Goal: Information Seeking & Learning: Check status

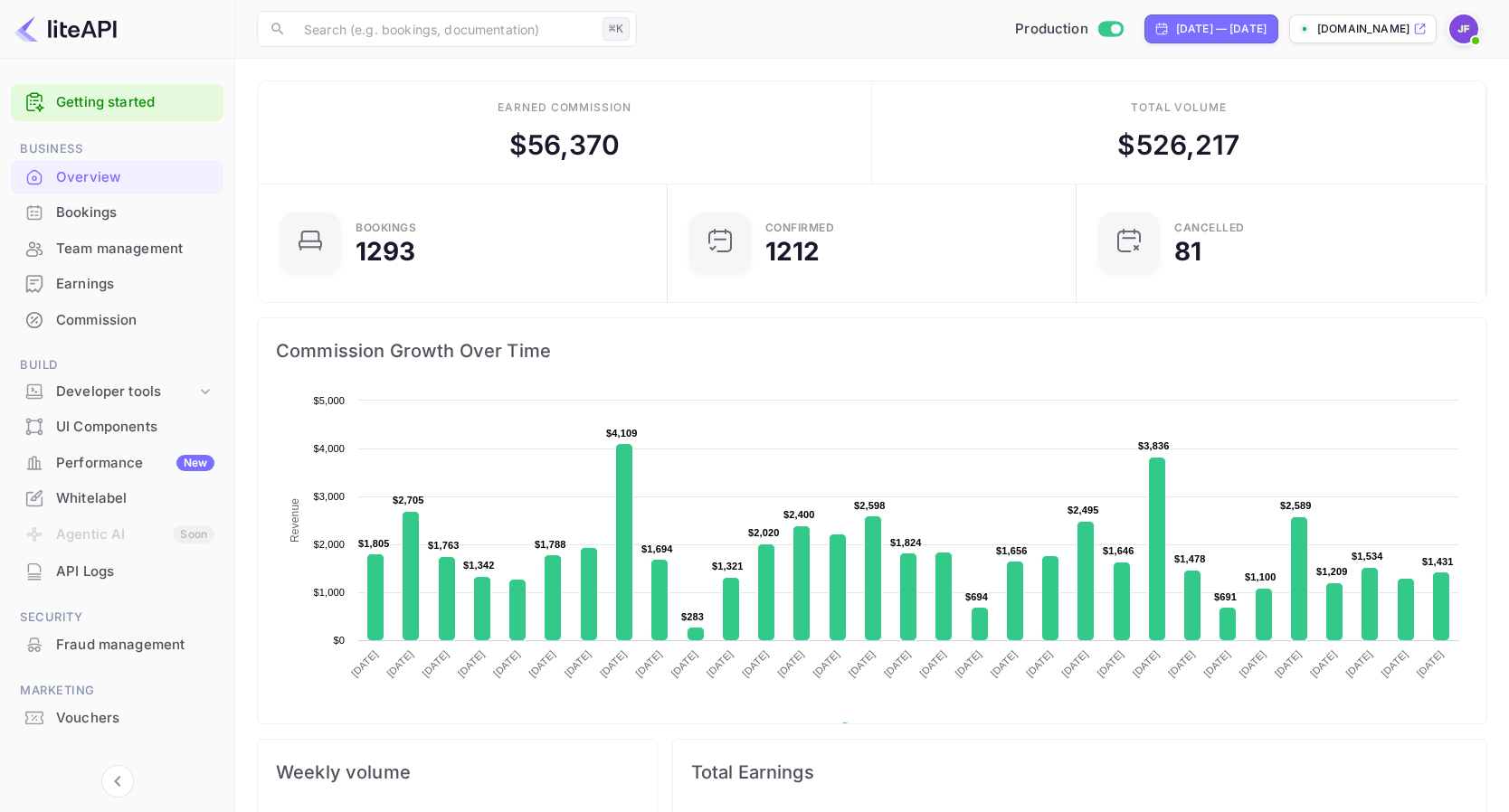
scroll to position [294, 399]
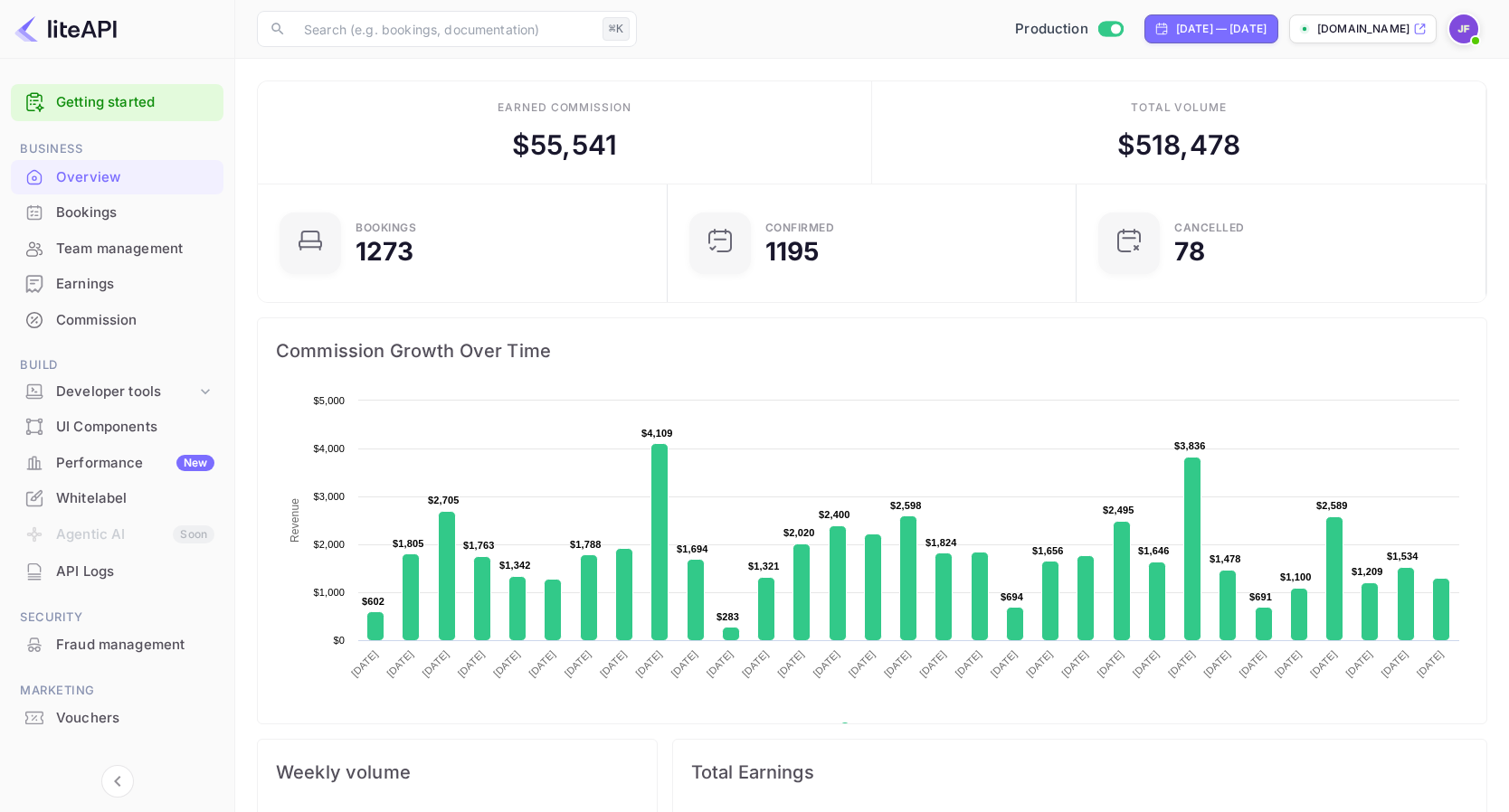
click at [99, 215] on div "Bookings" at bounding box center [136, 213] width 158 height 21
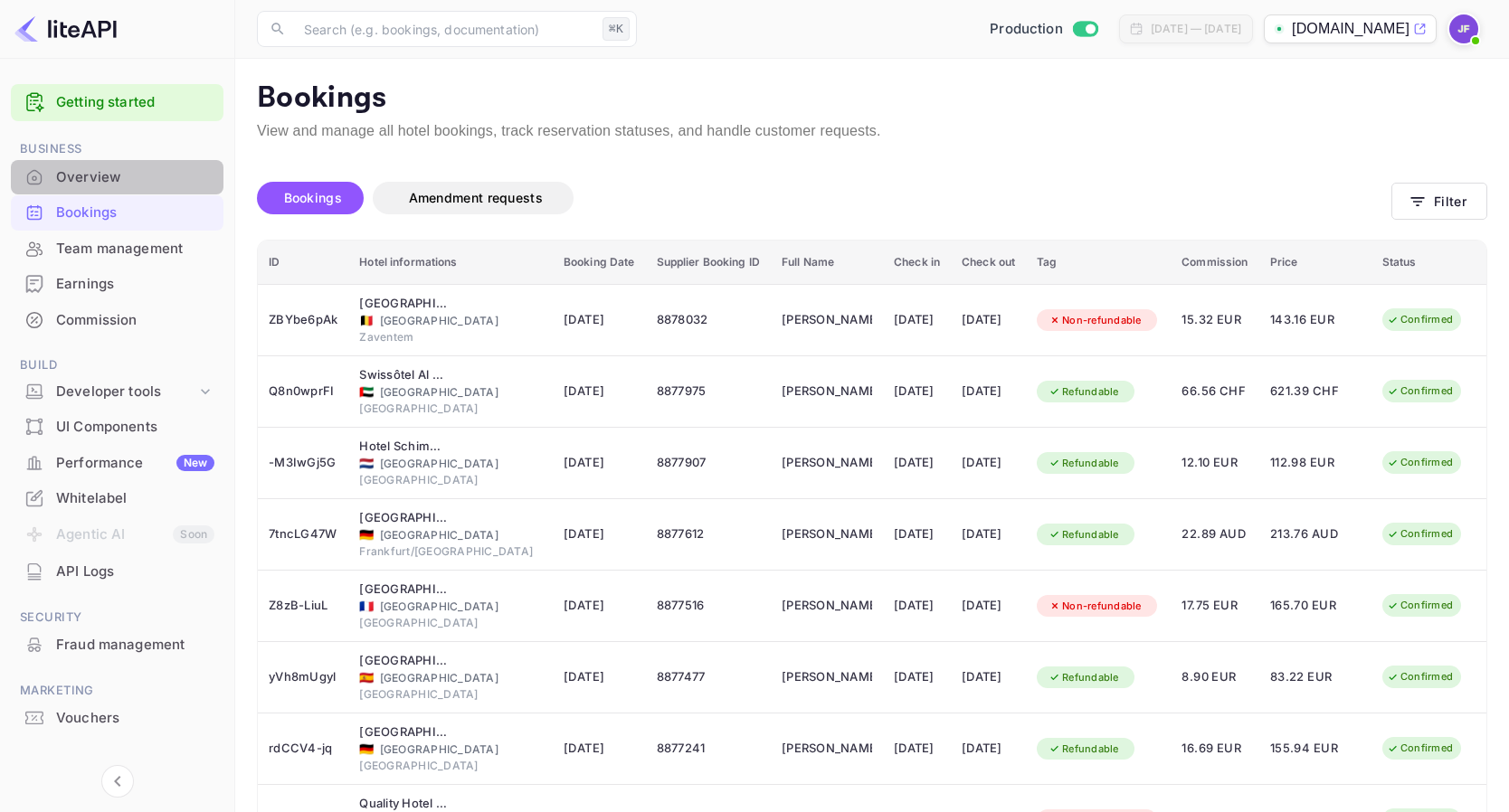
click at [103, 178] on div "Overview" at bounding box center [136, 177] width 158 height 21
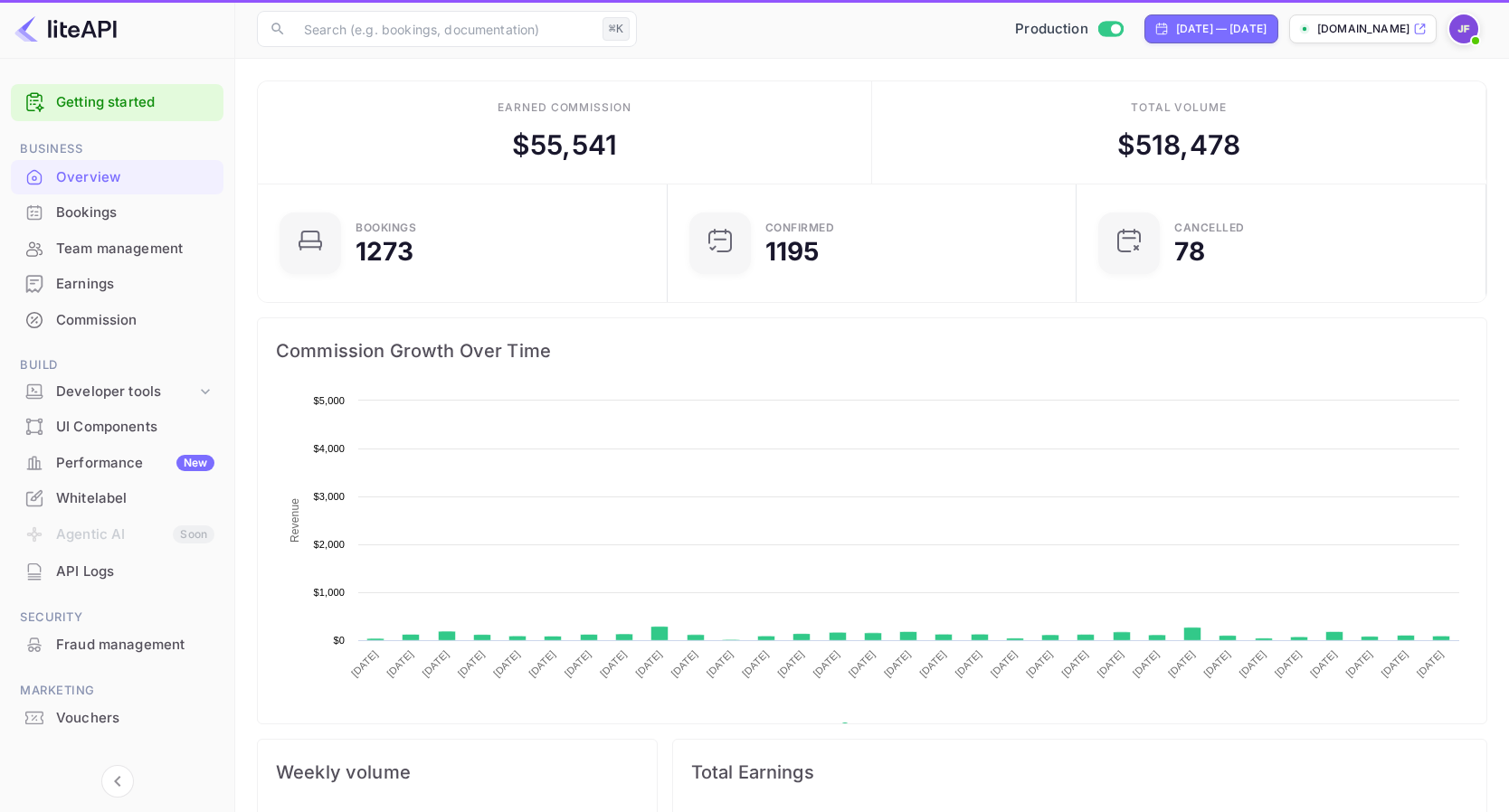
scroll to position [1, 1]
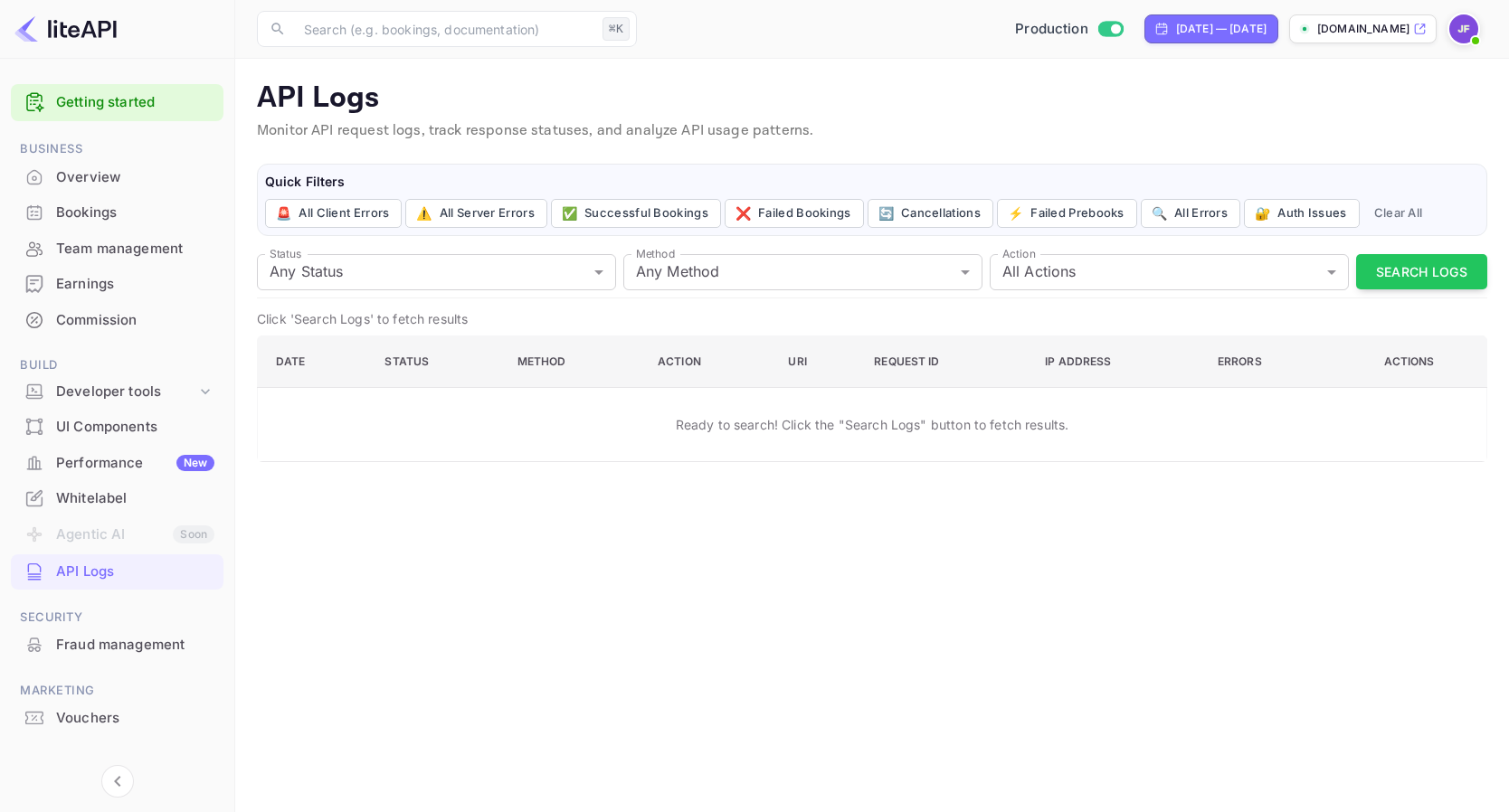
click at [99, 718] on div "Vouchers" at bounding box center [136, 718] width 158 height 21
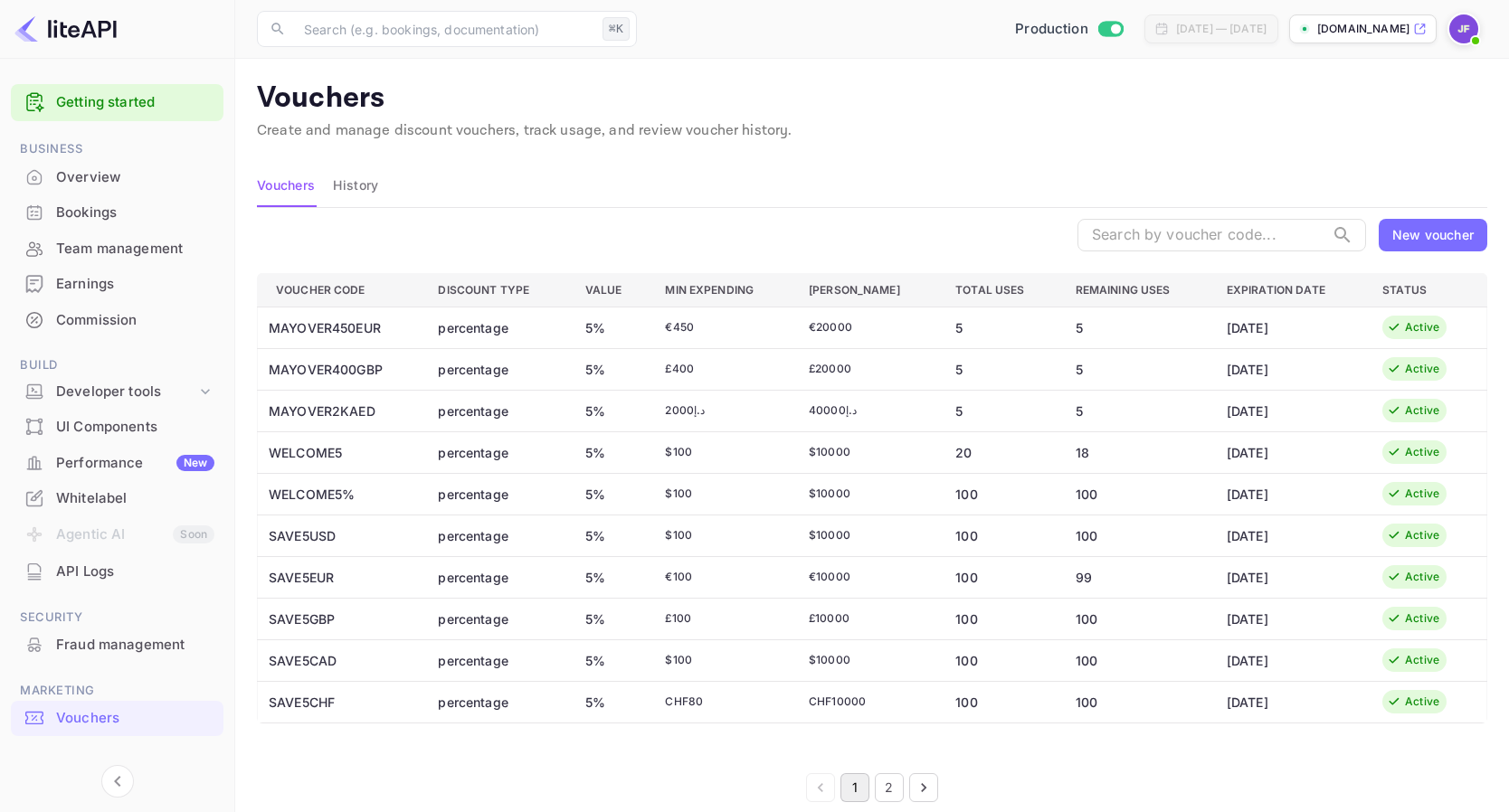
click at [920, 786] on icon "Go to next page" at bounding box center [923, 787] width 18 height 18
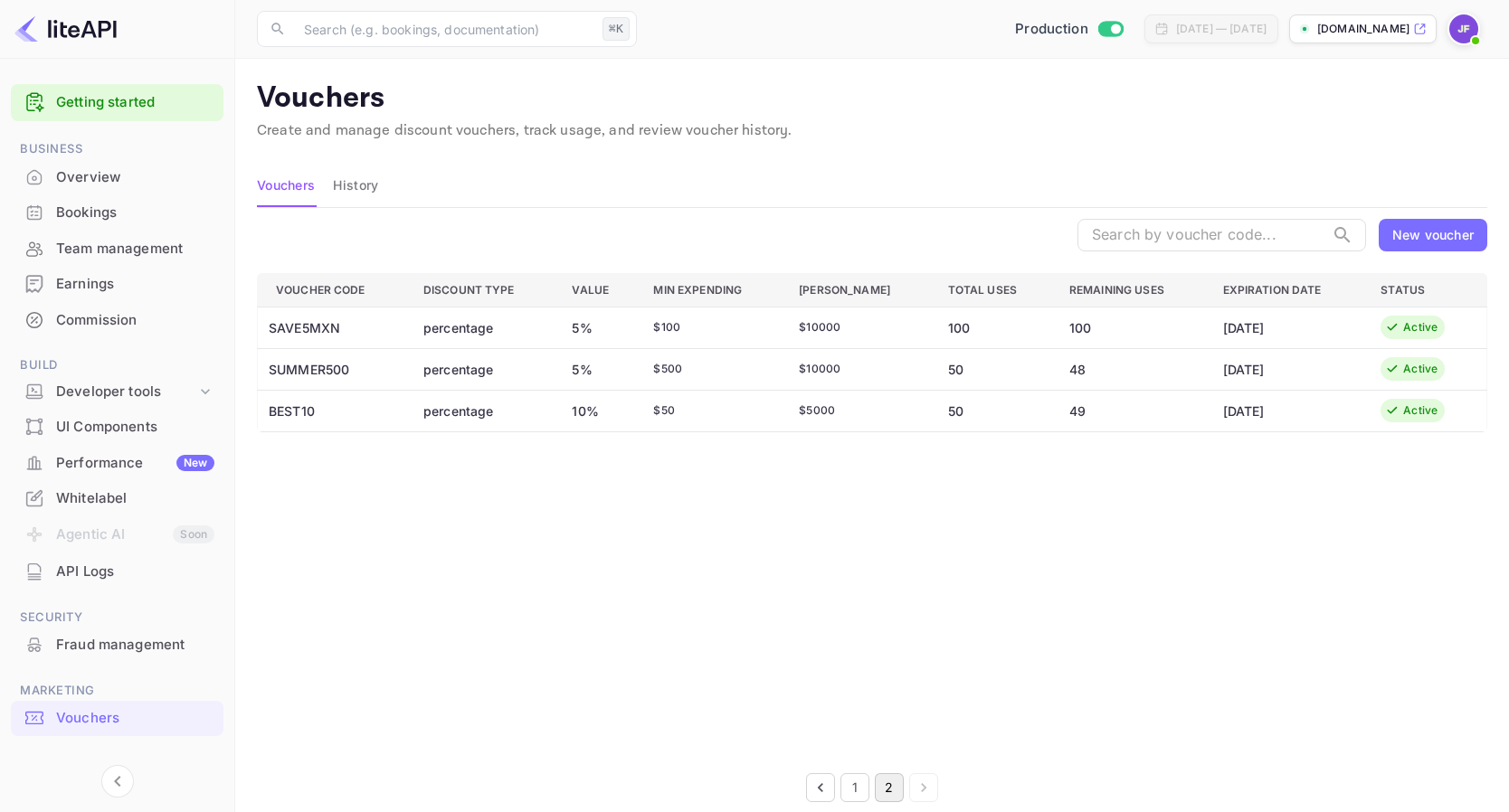
click at [853, 793] on button "1" at bounding box center [854, 787] width 29 height 29
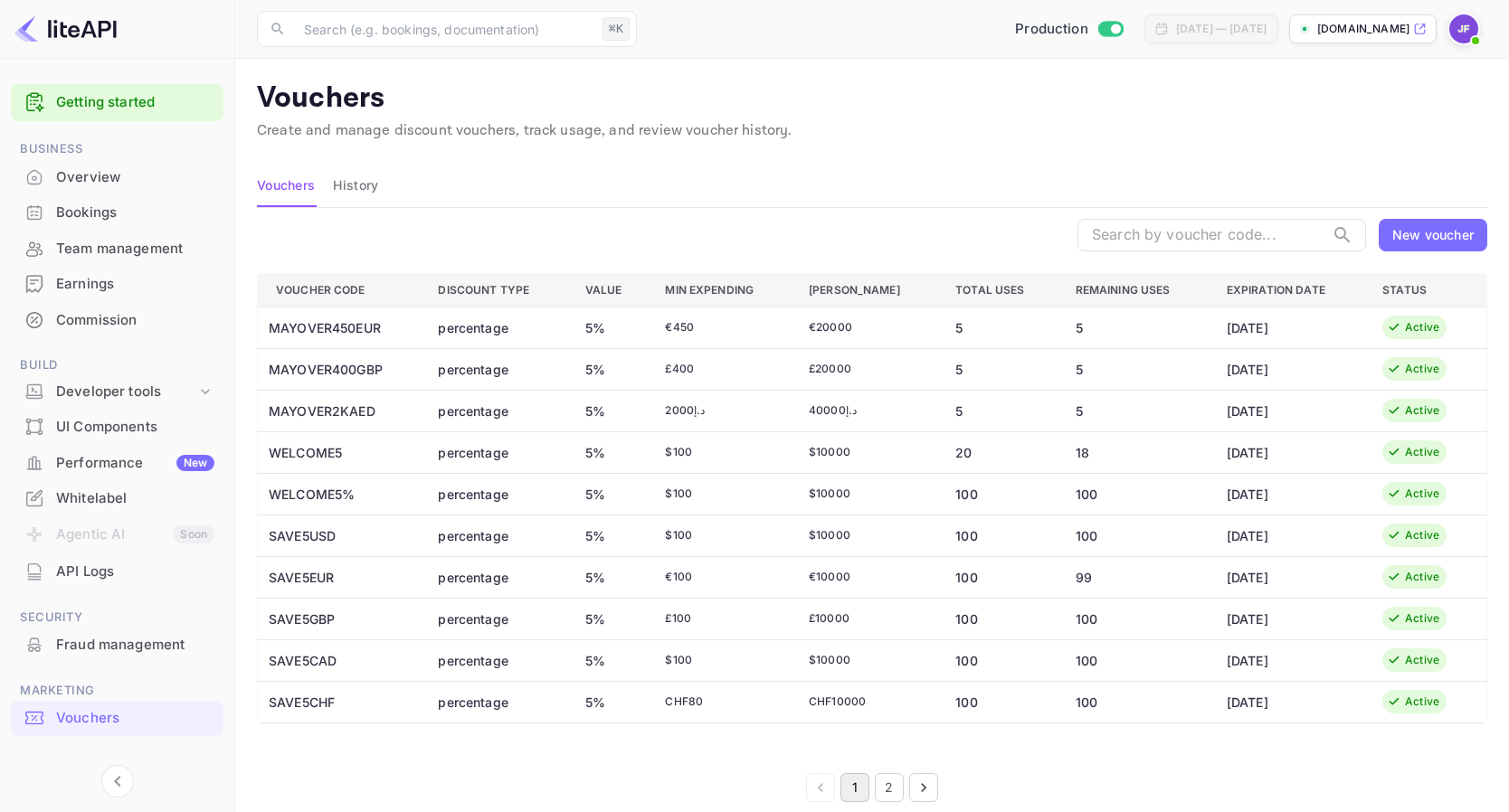
click at [108, 567] on div "API Logs" at bounding box center [136, 572] width 158 height 21
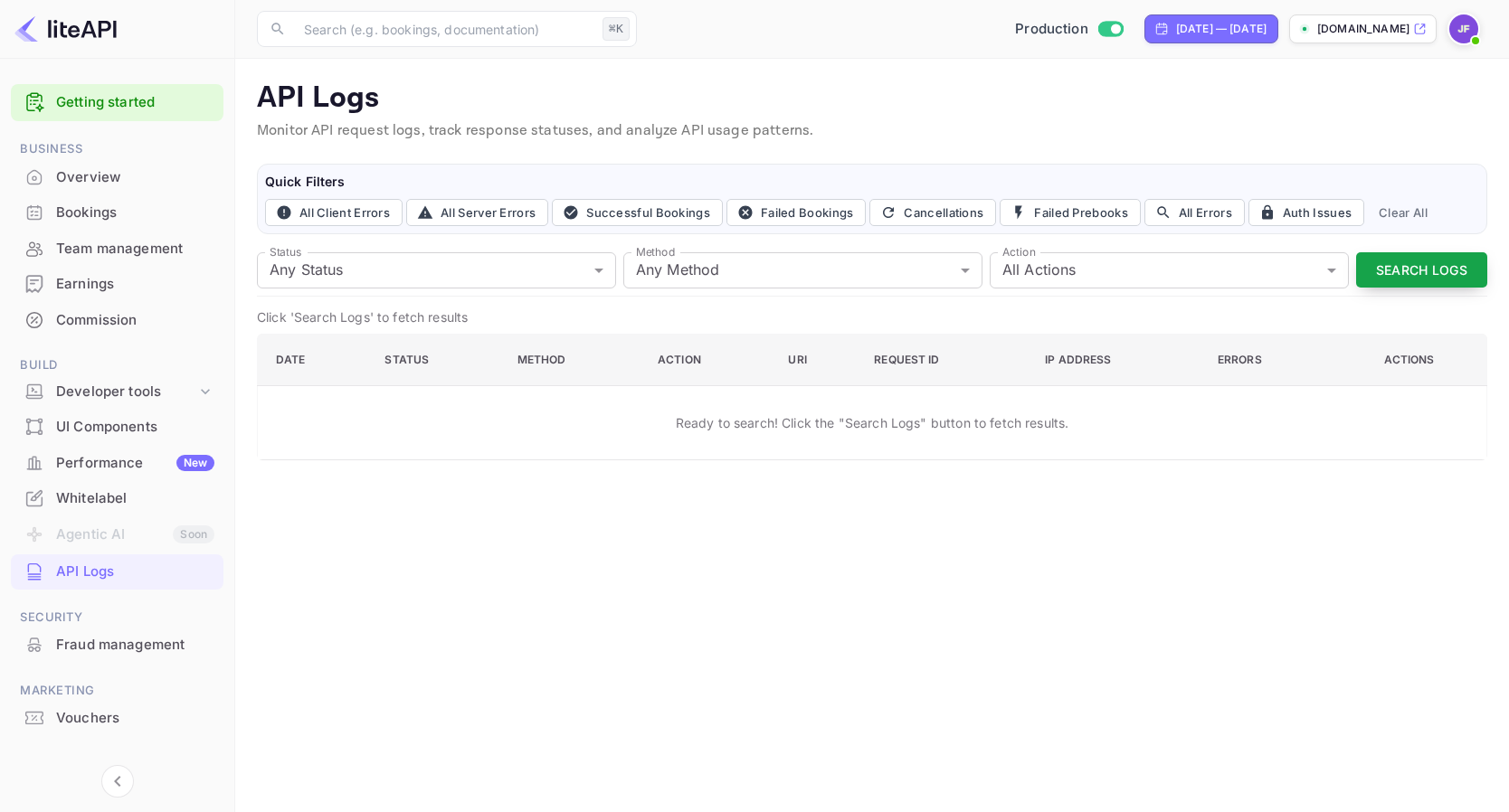
click at [1420, 269] on button "Search Logs" at bounding box center [1422, 270] width 132 height 36
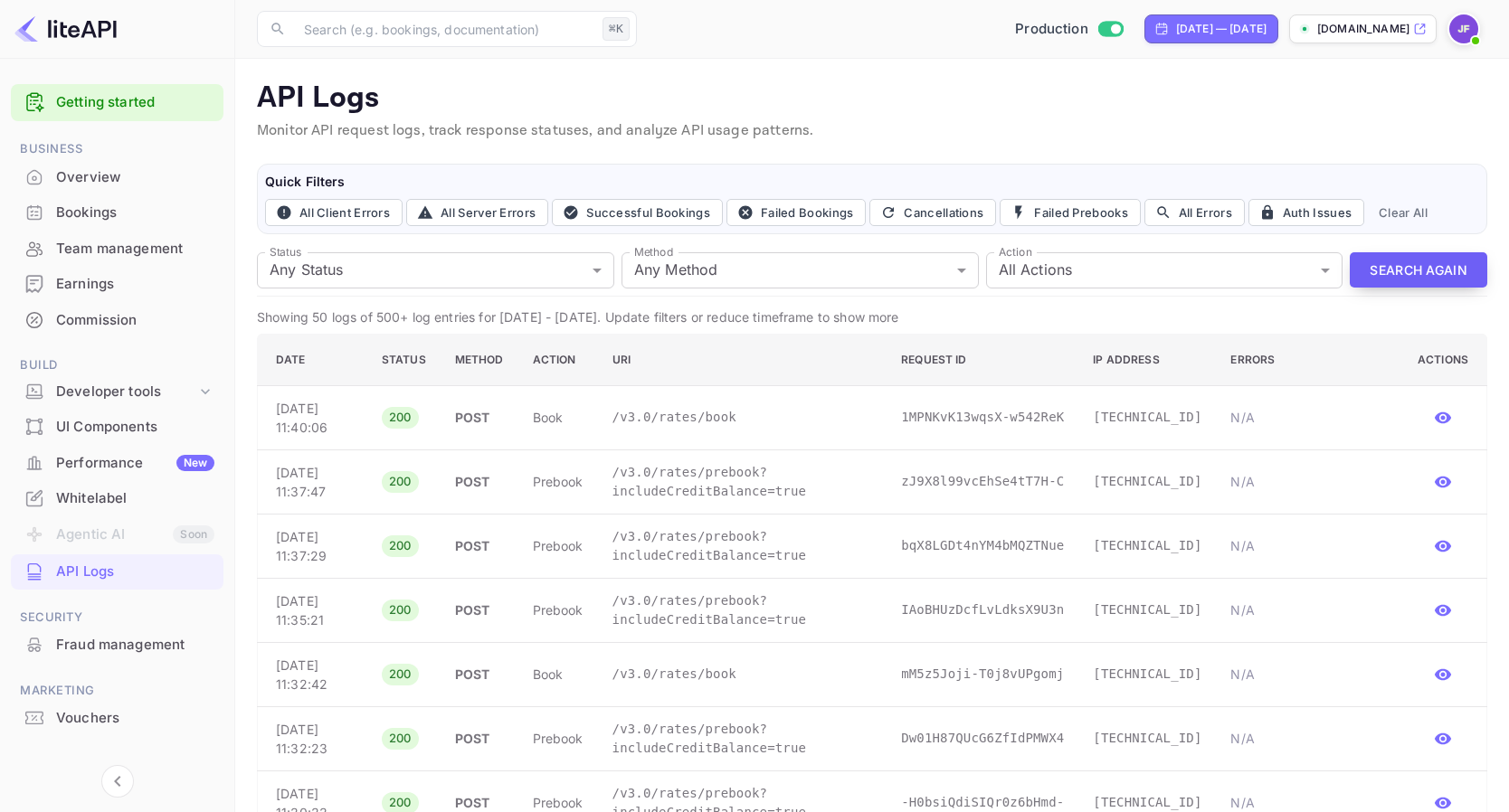
click at [1410, 272] on button "Search Again" at bounding box center [1418, 270] width 138 height 36
click at [1398, 268] on button "Search Again" at bounding box center [1418, 270] width 138 height 36
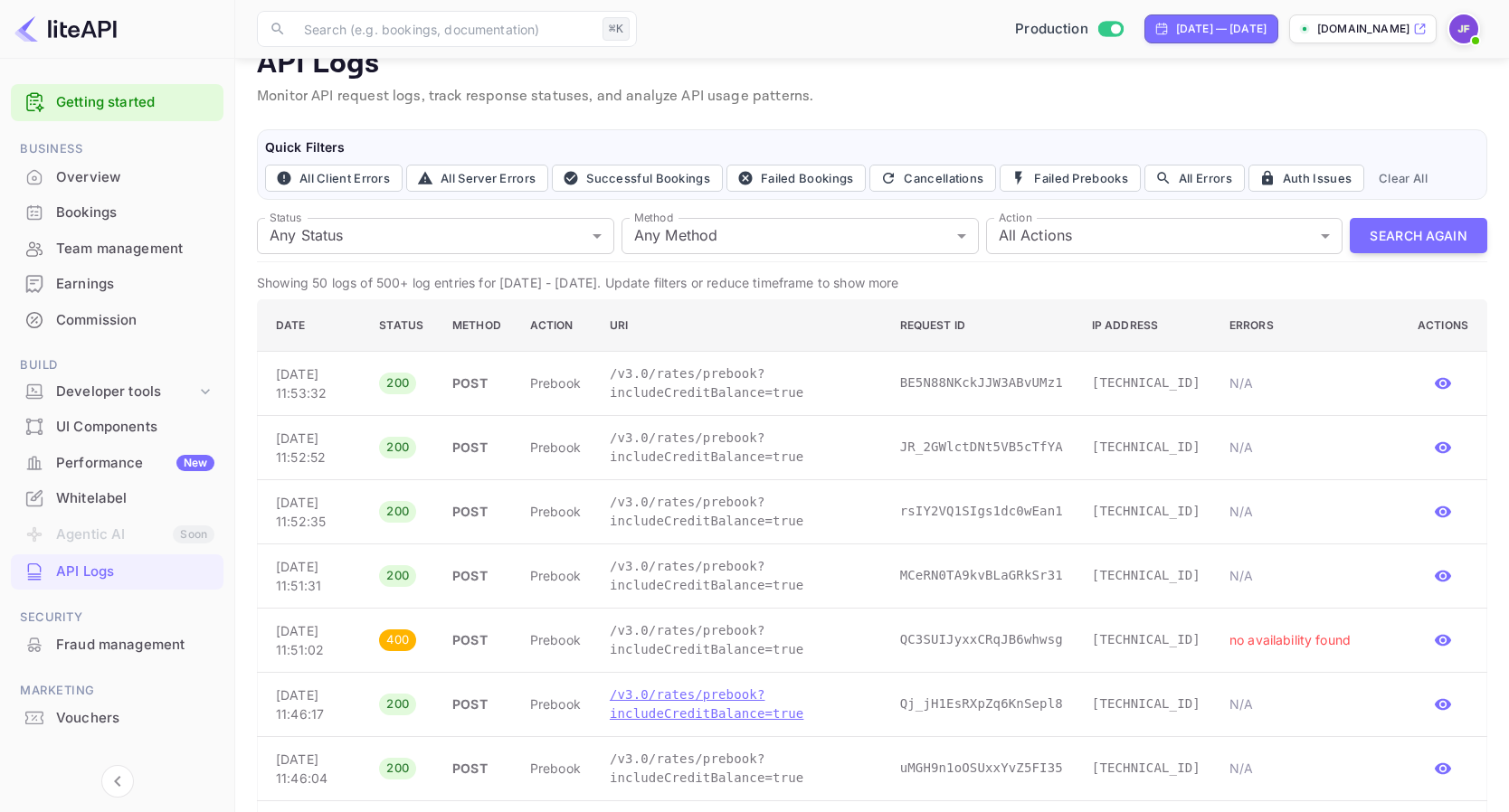
scroll to position [34, 0]
click at [1436, 230] on button "Search Again" at bounding box center [1418, 236] width 138 height 36
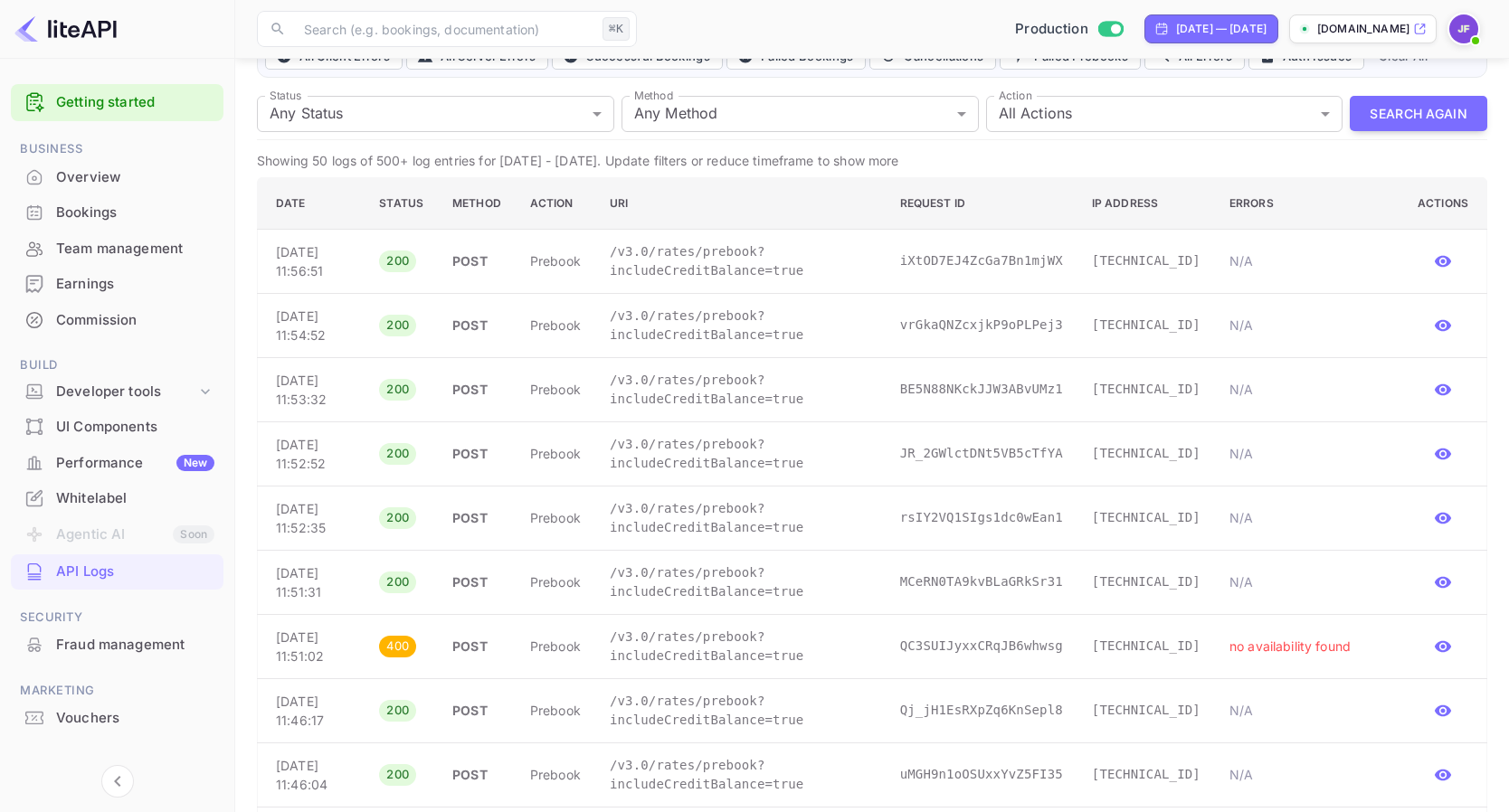
scroll to position [157, 0]
click at [1393, 105] on button "Search Again" at bounding box center [1418, 113] width 138 height 36
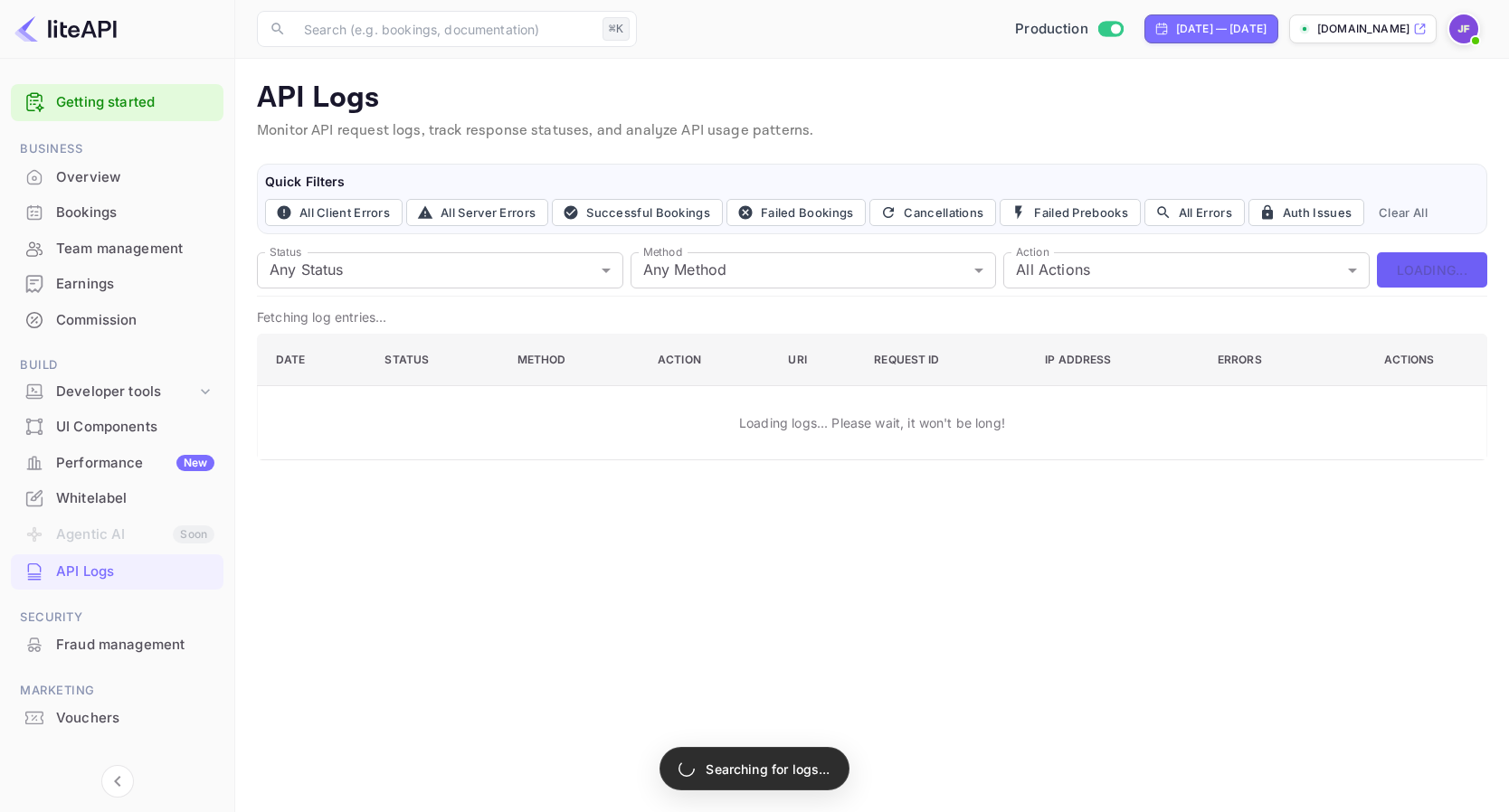
scroll to position [0, 0]
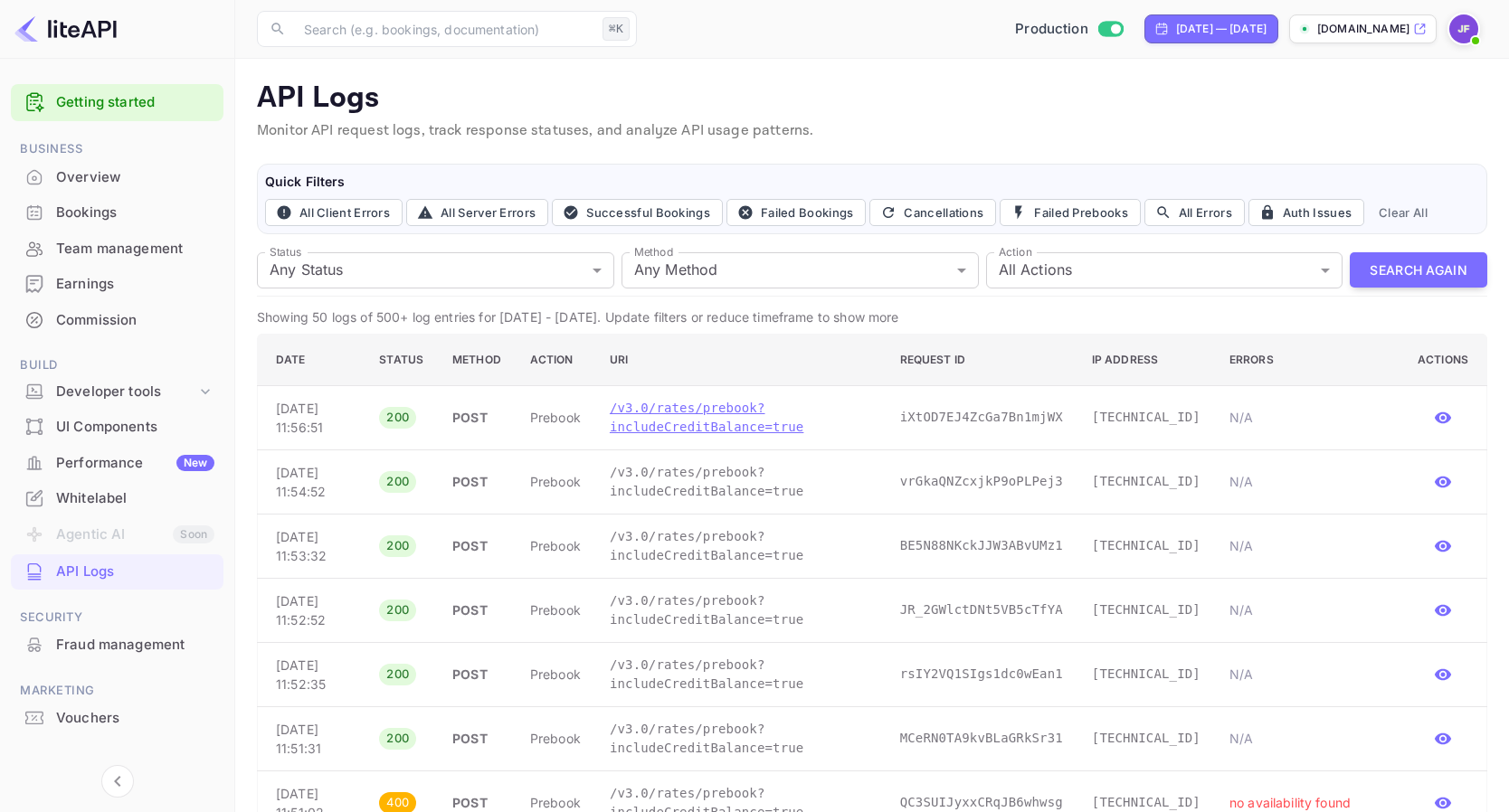
click at [720, 436] on p "/v3.0/rates/prebook?includeCreditBalance=true" at bounding box center [740, 417] width 261 height 38
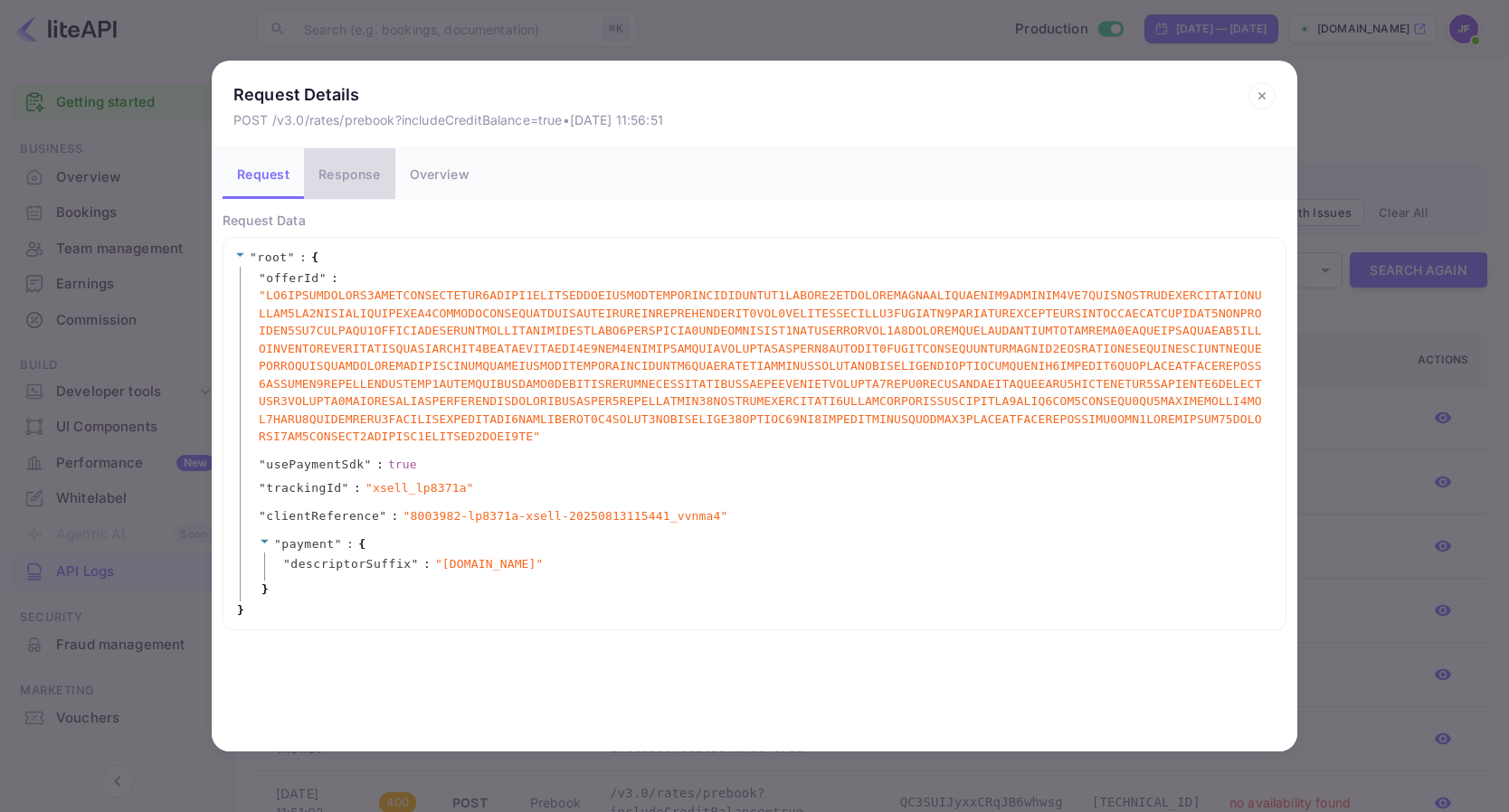
click at [348, 183] on button "Response" at bounding box center [348, 173] width 90 height 50
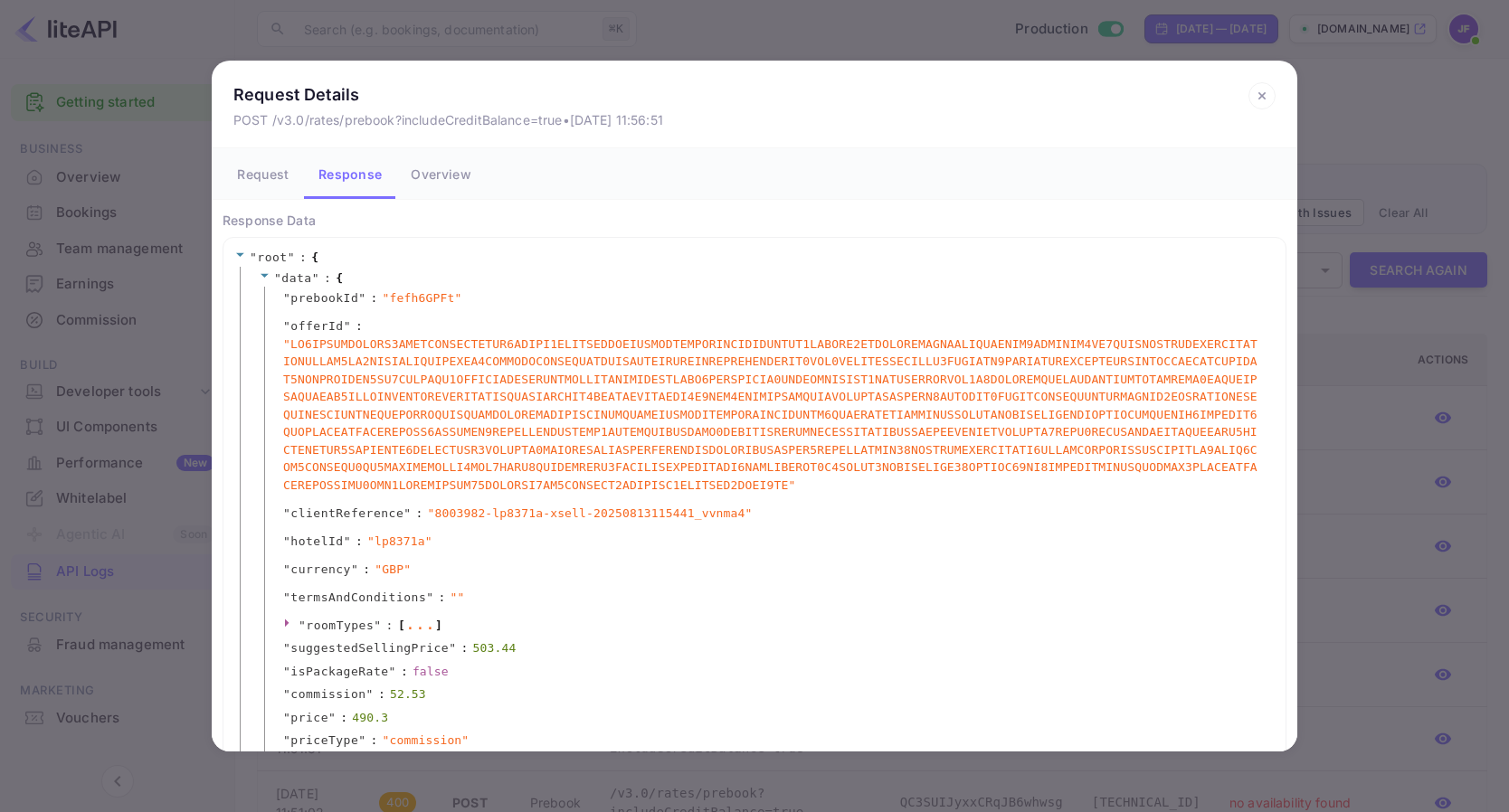
click at [271, 182] on button "Request" at bounding box center [263, 173] width 81 height 50
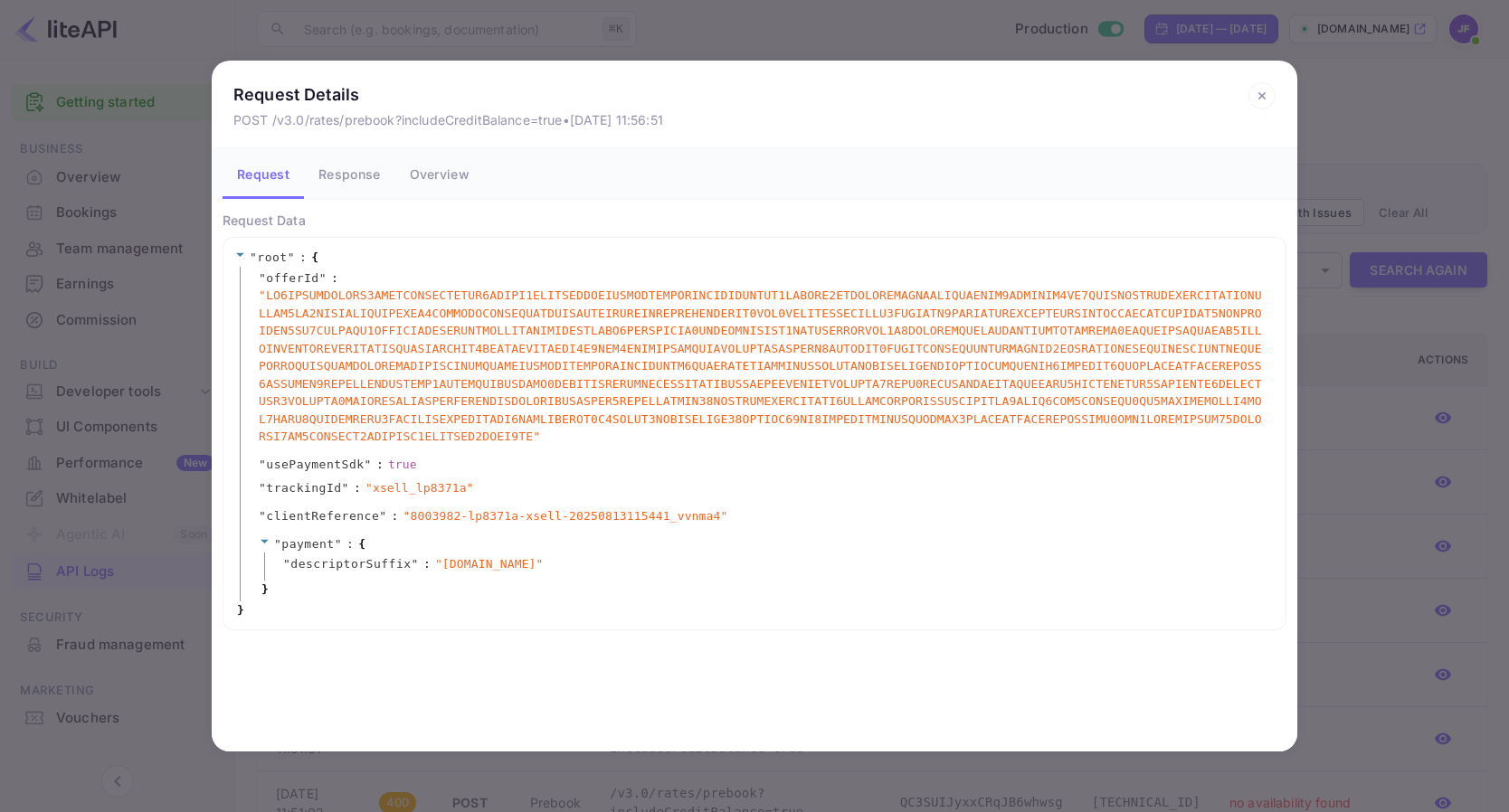
click at [1263, 97] on icon at bounding box center [1262, 96] width 6 height 6
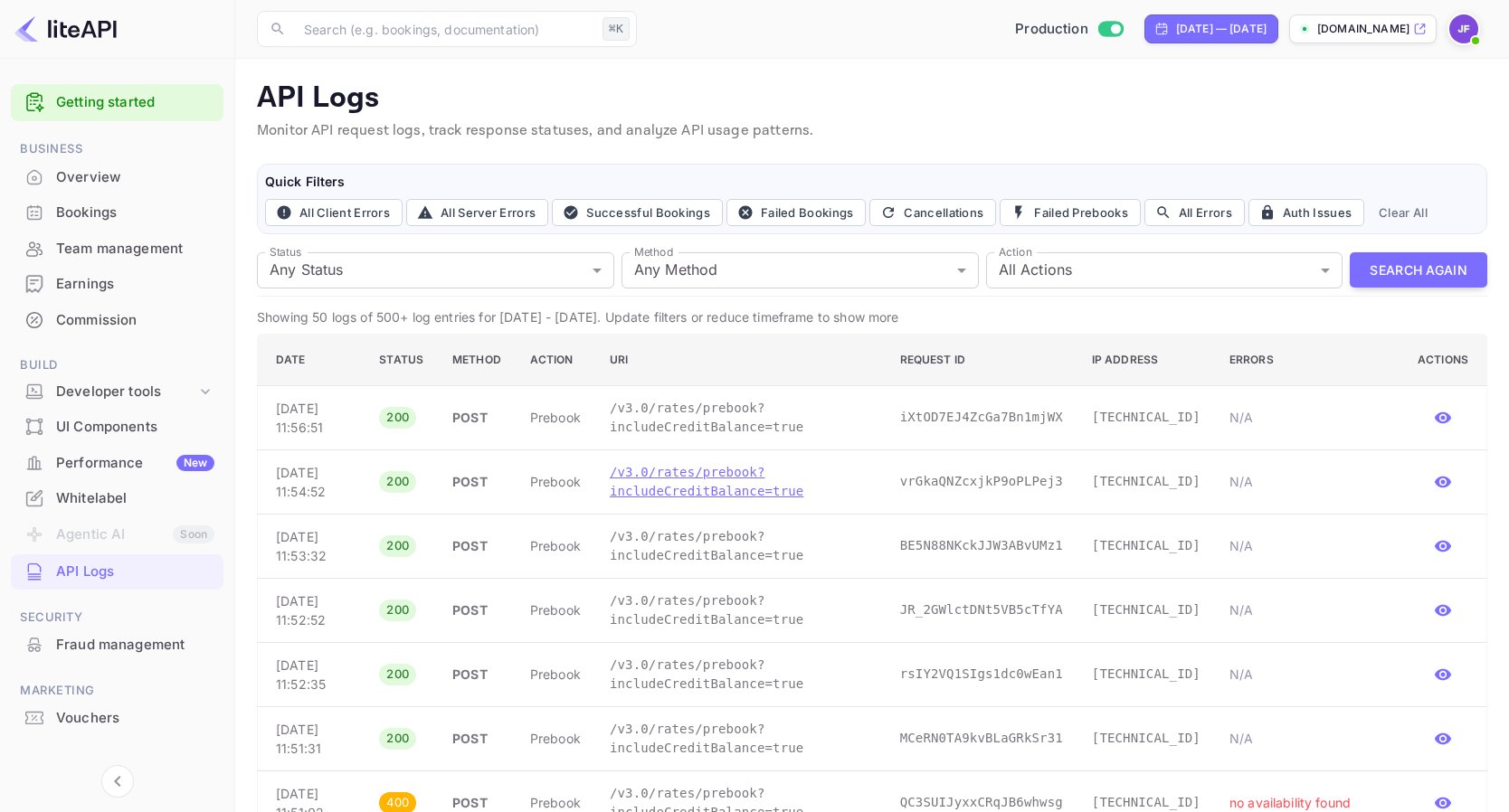
click at [657, 492] on p "/v3.0/rates/prebook?includeCreditBalance=true" at bounding box center [740, 482] width 261 height 38
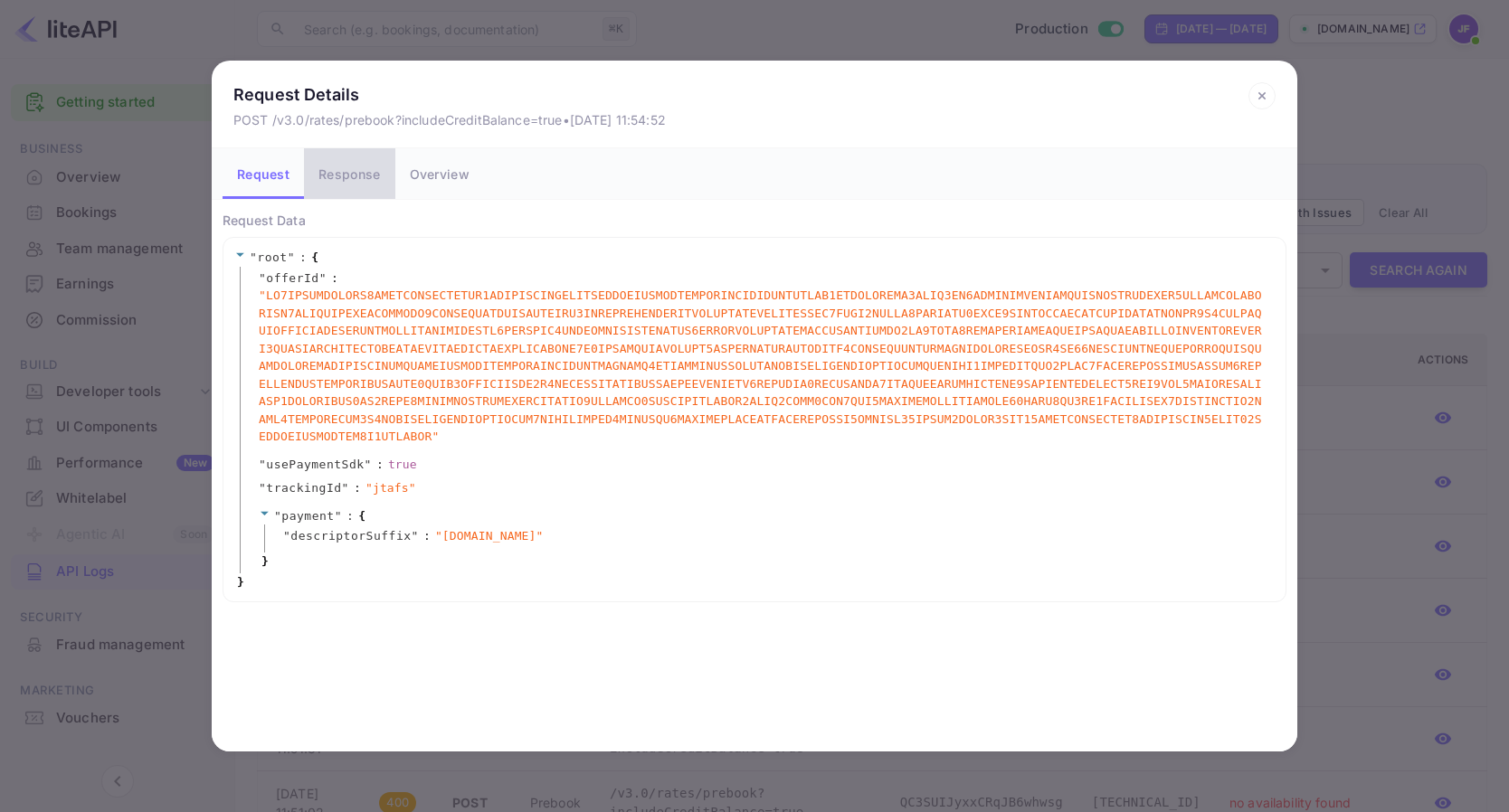
click at [347, 185] on button "Response" at bounding box center [348, 173] width 90 height 50
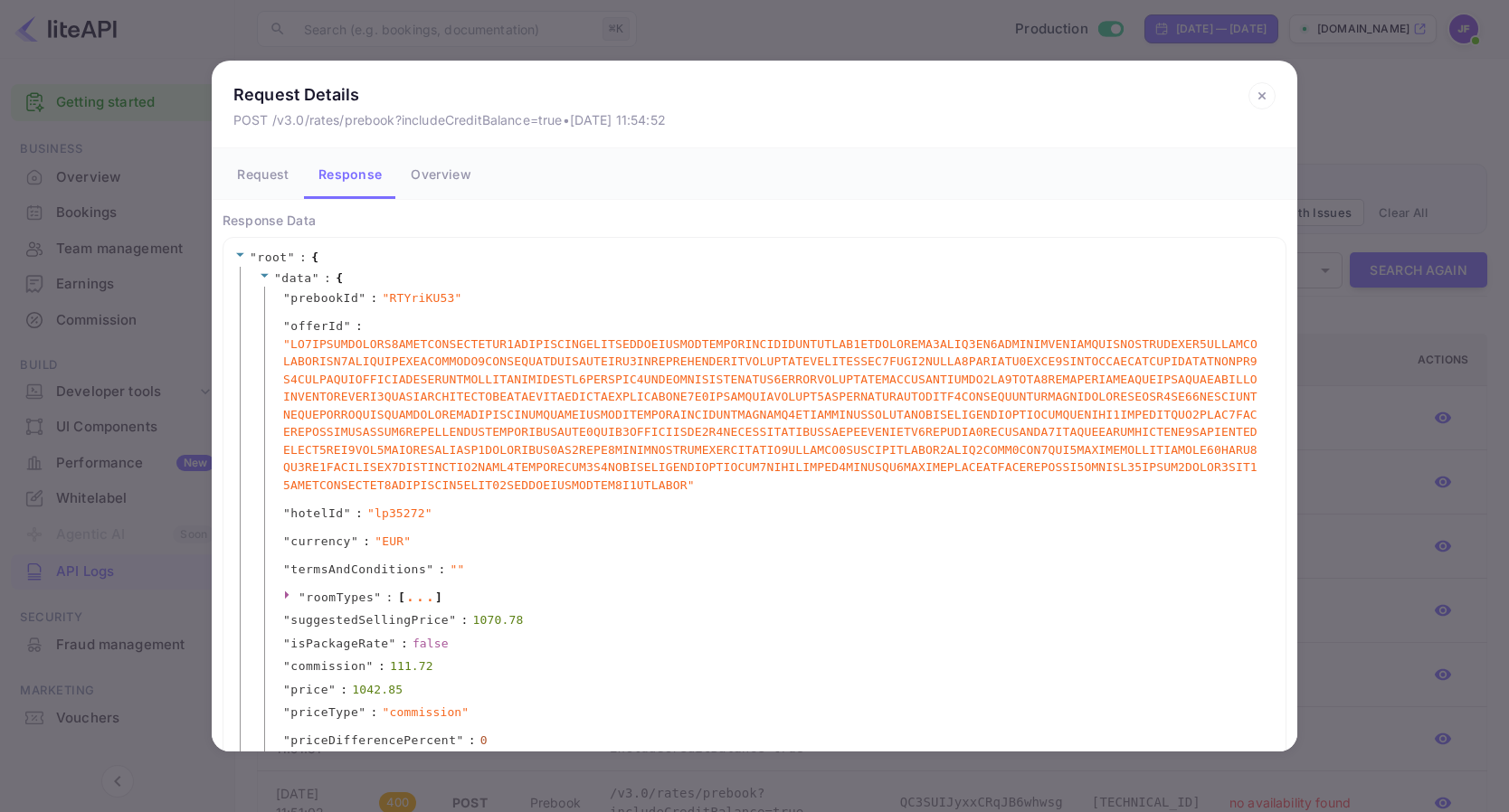
click at [1264, 96] on icon at bounding box center [1262, 96] width 6 height 6
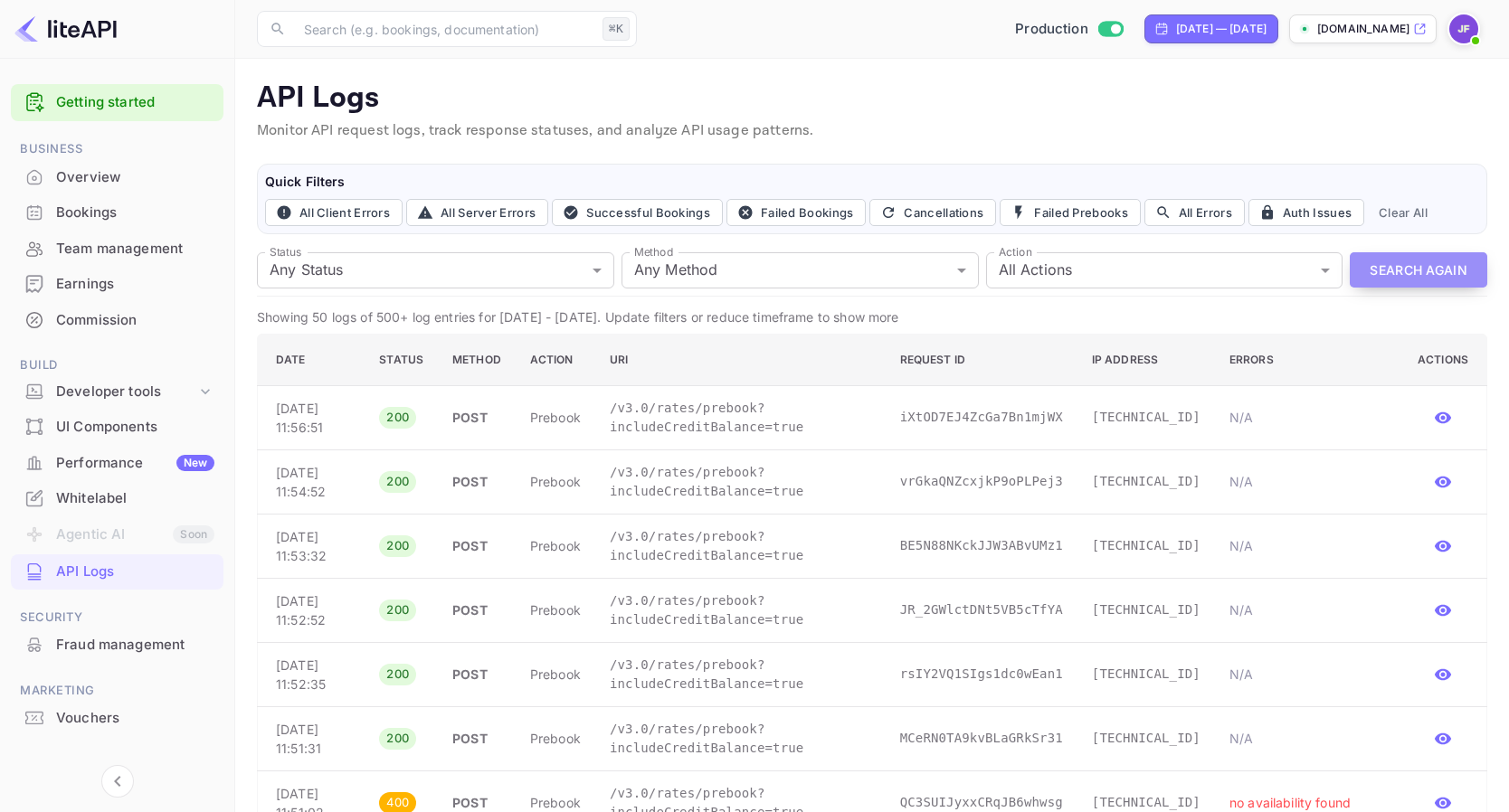
click at [1406, 277] on button "Search Again" at bounding box center [1418, 270] width 138 height 36
click at [810, 428] on p "/v3.0/rates/prebook?includeCreditBalance=true" at bounding box center [740, 417] width 261 height 38
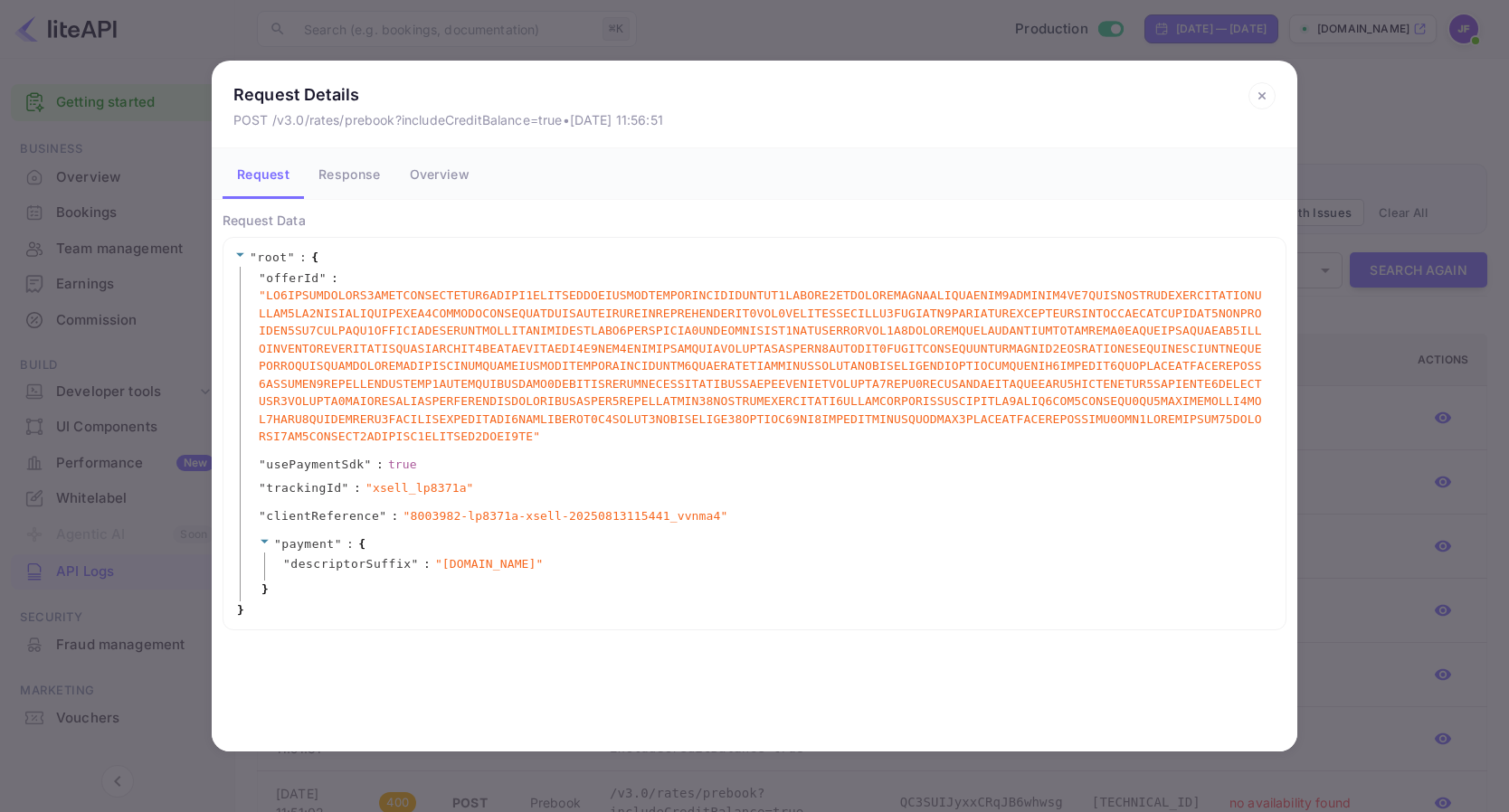
click at [349, 184] on button "Response" at bounding box center [348, 173] width 90 height 50
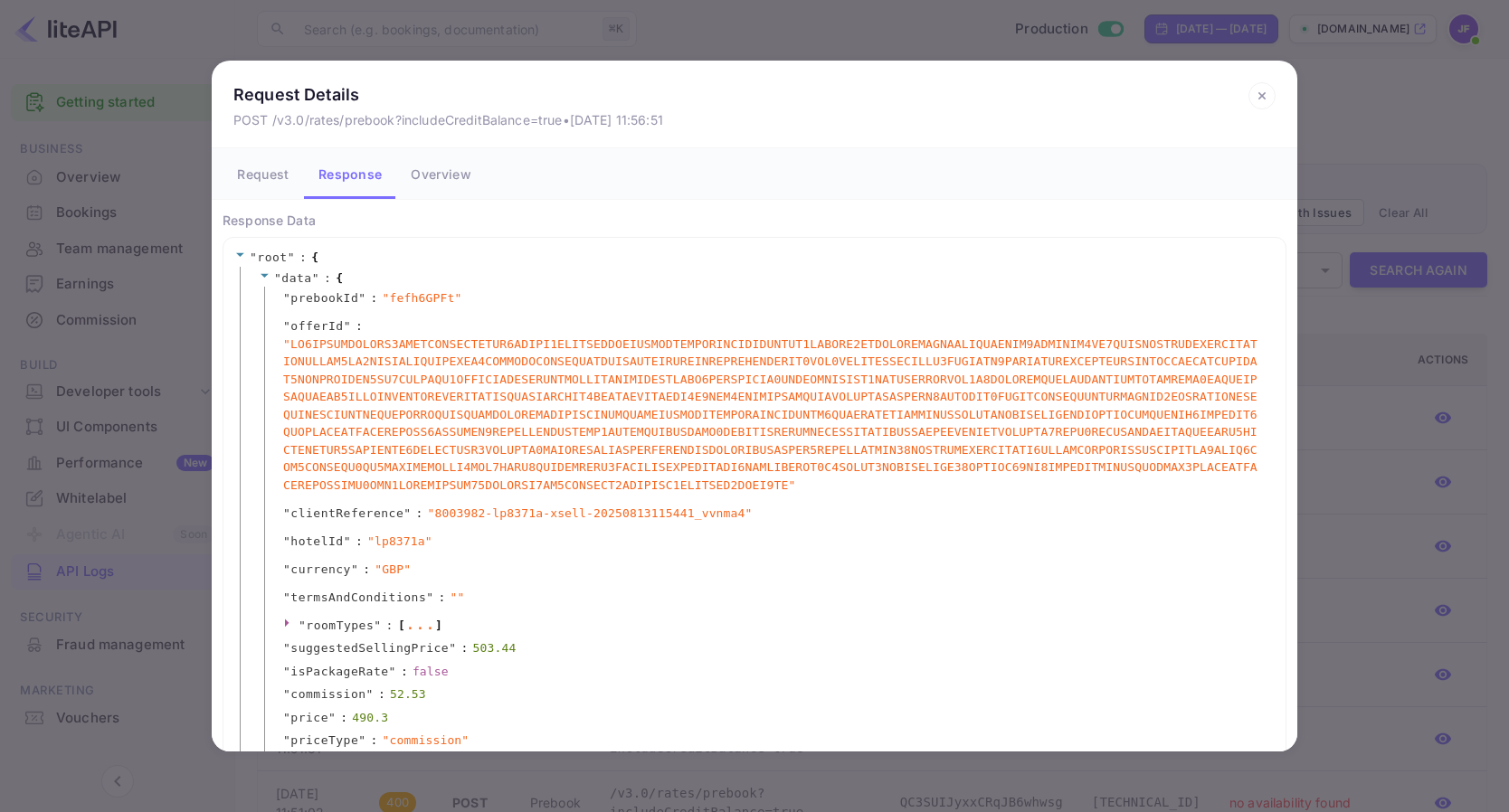
click at [1263, 90] on icon at bounding box center [1262, 95] width 27 height 27
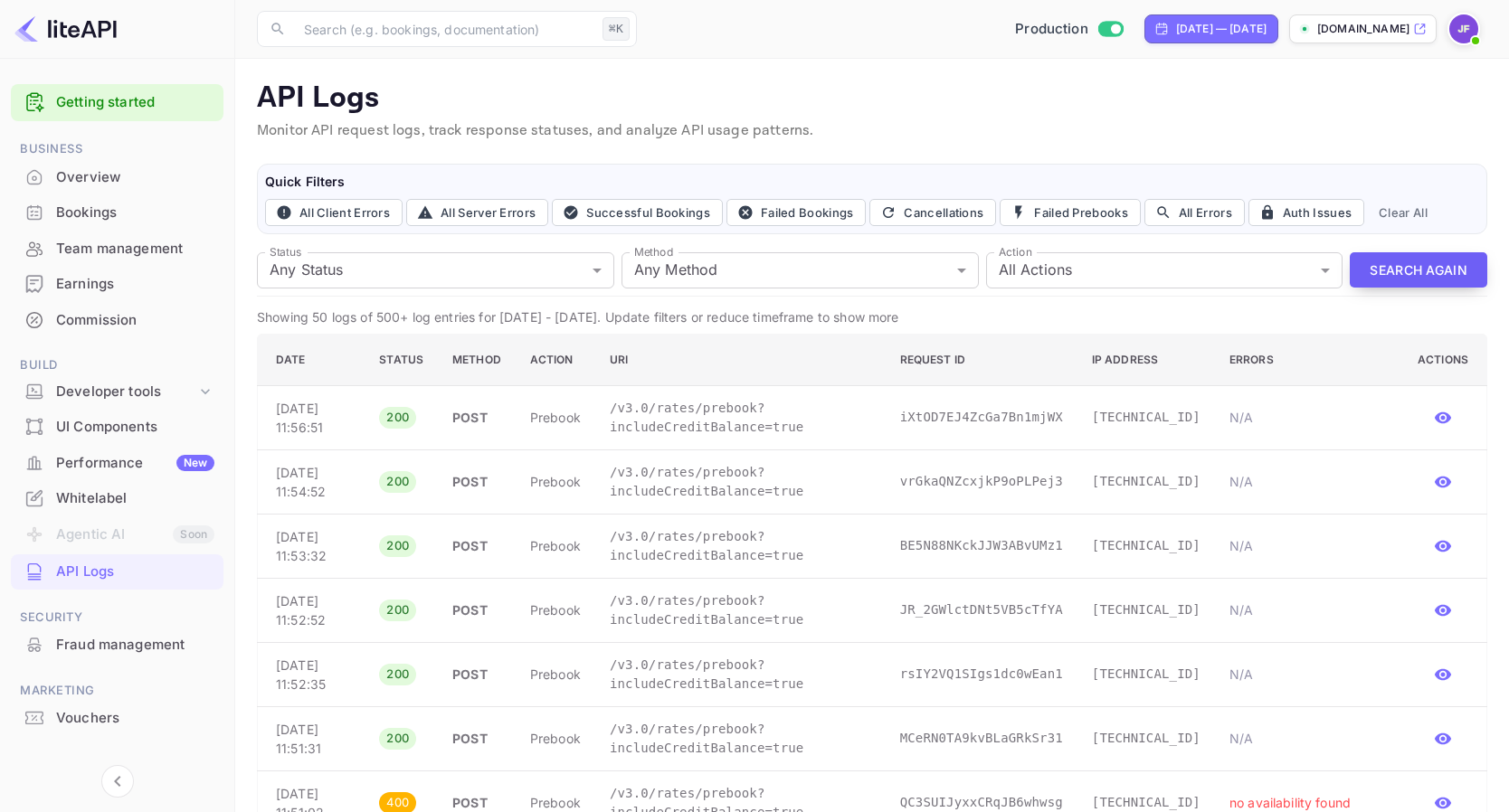
click at [1404, 269] on button "Search Again" at bounding box center [1418, 270] width 138 height 36
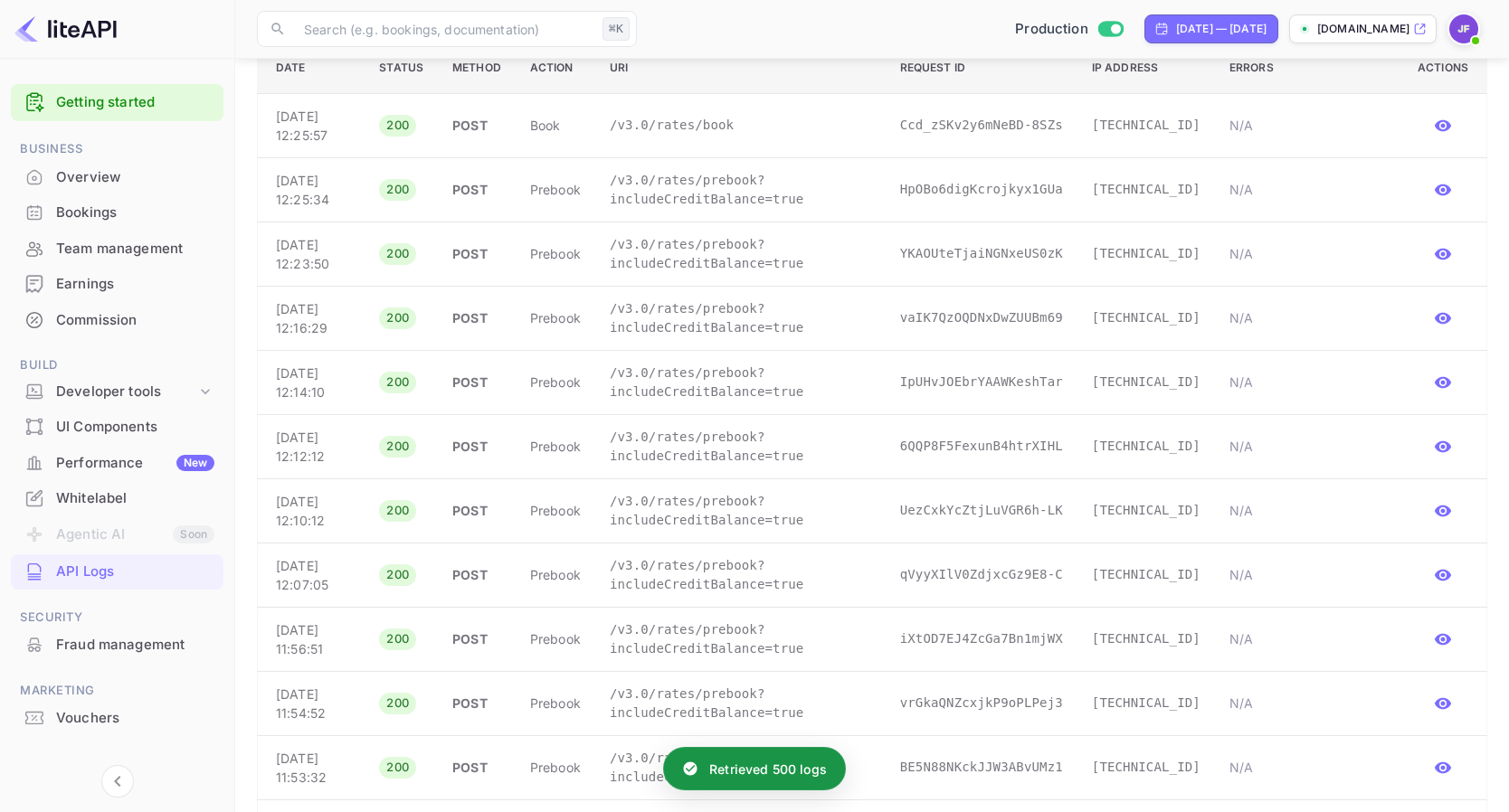
scroll to position [293, 0]
click at [759, 210] on td "/v3.0/rates/prebook?includeCreditBalance=true" at bounding box center [741, 188] width 291 height 64
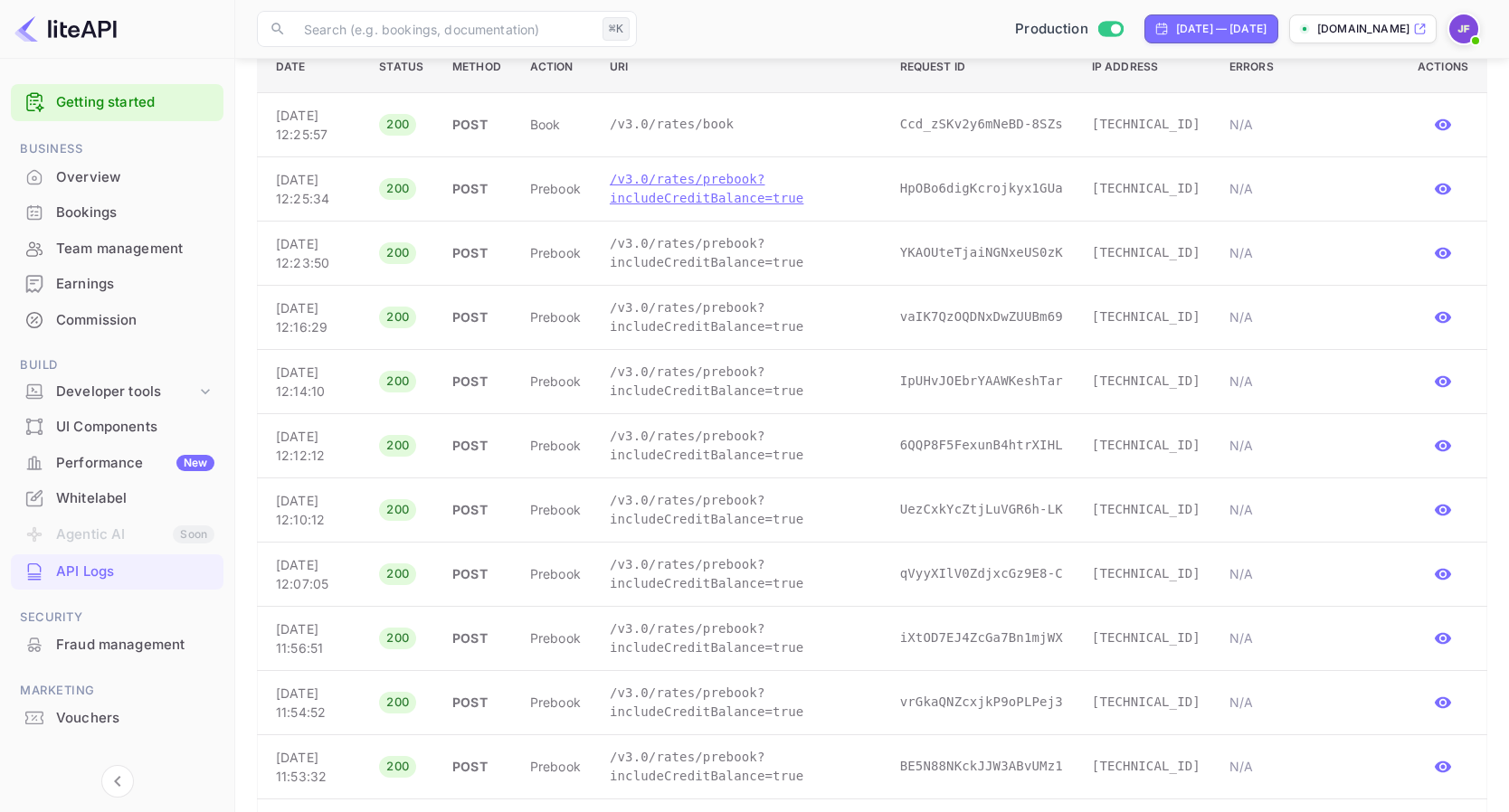
click at [757, 201] on p "/v3.0/rates/prebook?includeCreditBalance=true" at bounding box center [740, 189] width 261 height 38
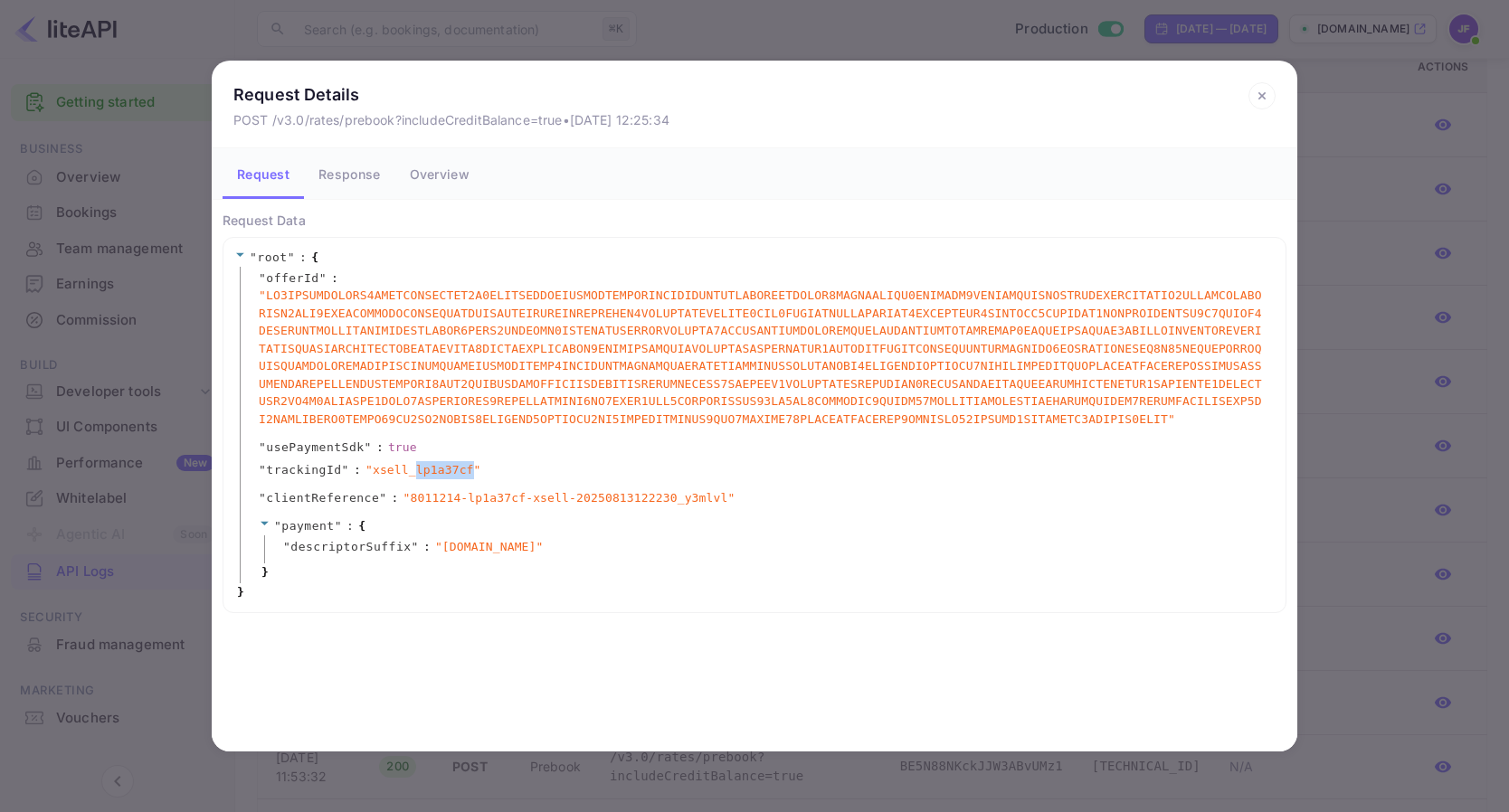
drag, startPoint x: 418, startPoint y: 471, endPoint x: 470, endPoint y: 475, distance: 52.2
click at [470, 475] on span "" xsell_lp1a37cf "" at bounding box center [423, 470] width 116 height 18
click at [429, 500] on span "" 8011214-lp1a37cf-xsell-20250813122230_y3mlvl "" at bounding box center [570, 498] width 332 height 18
copy span "8011214"
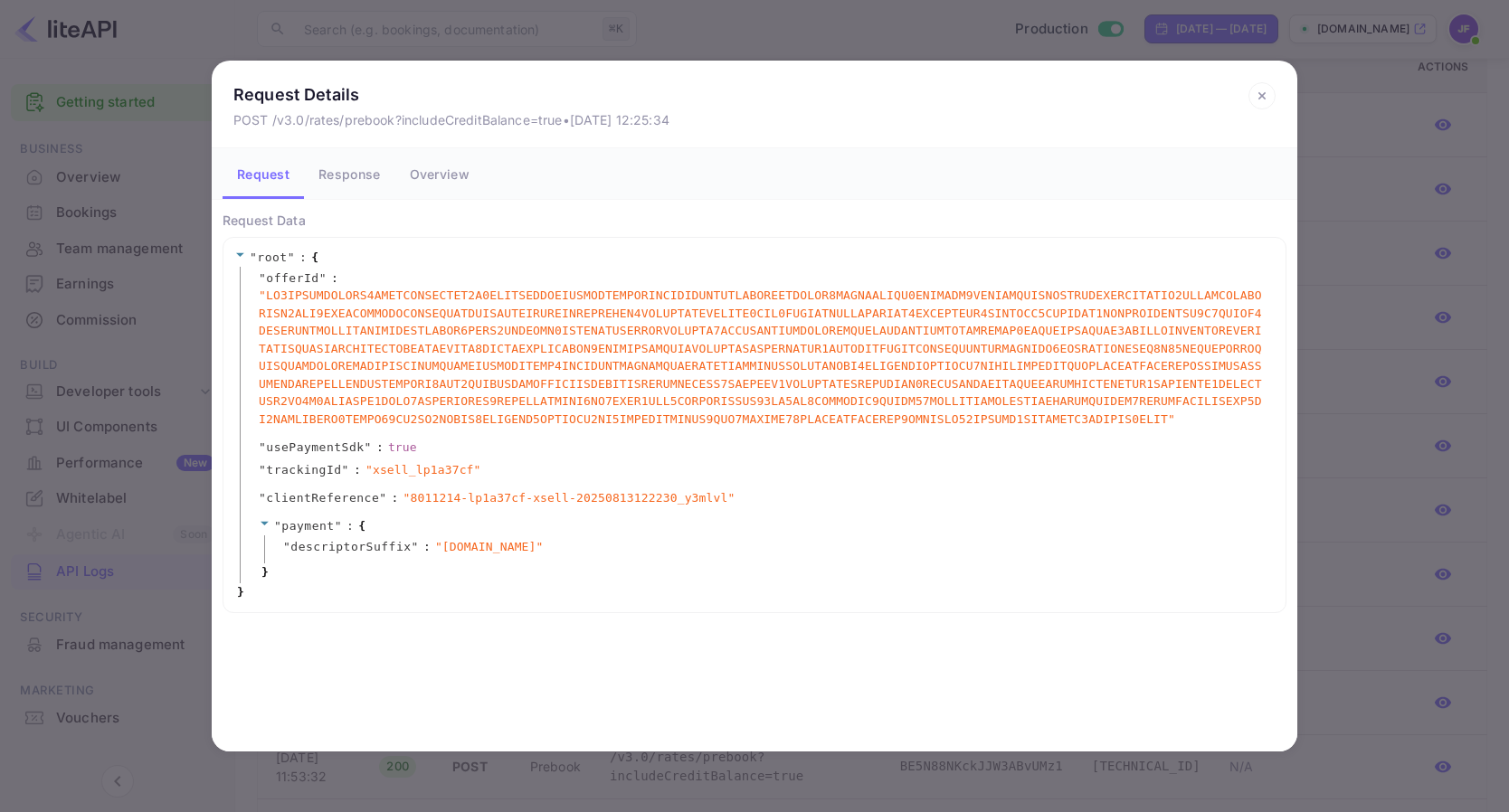
click at [1262, 99] on icon at bounding box center [1262, 95] width 27 height 27
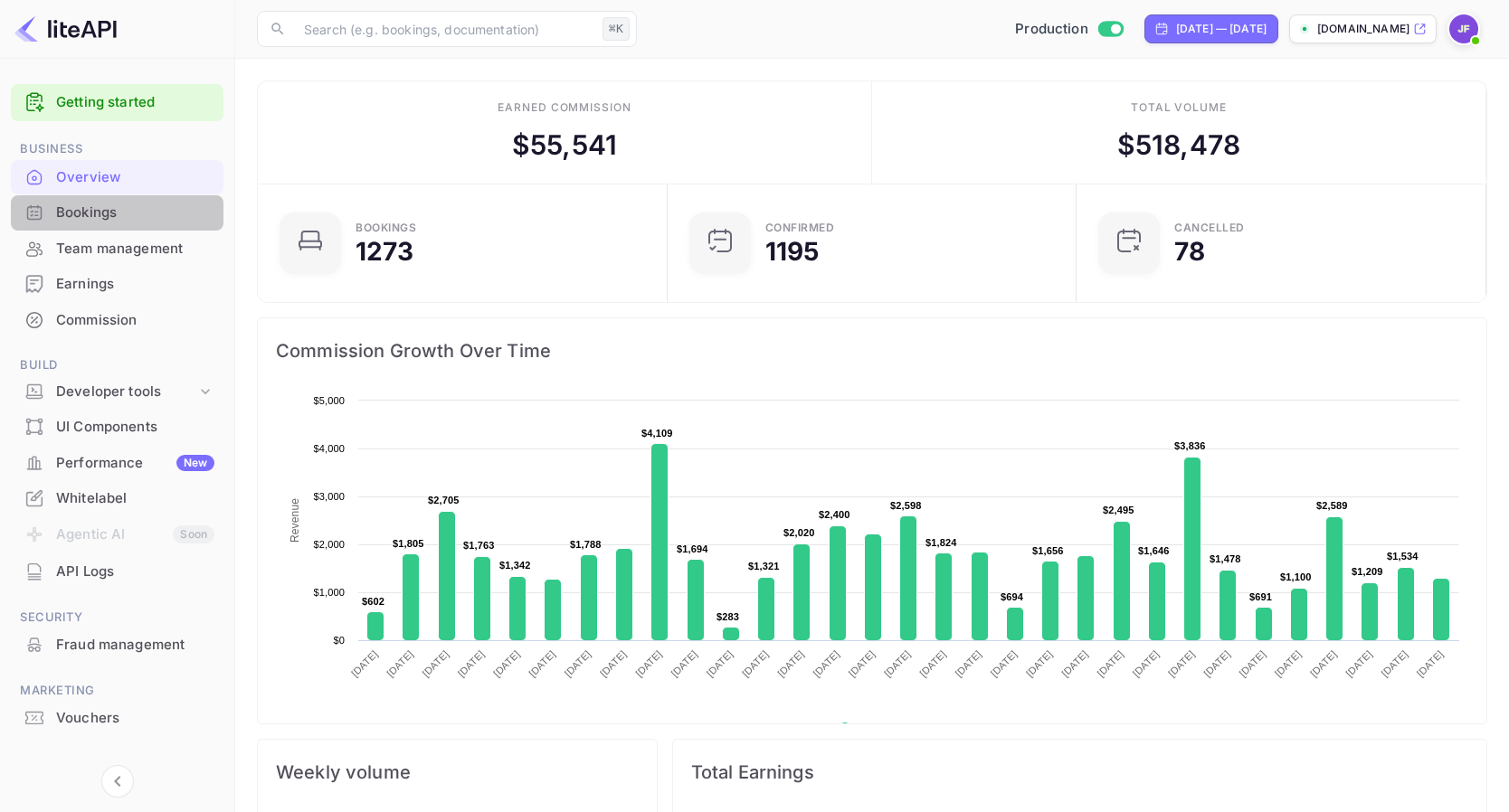
click at [124, 207] on div "Bookings" at bounding box center [136, 213] width 158 height 21
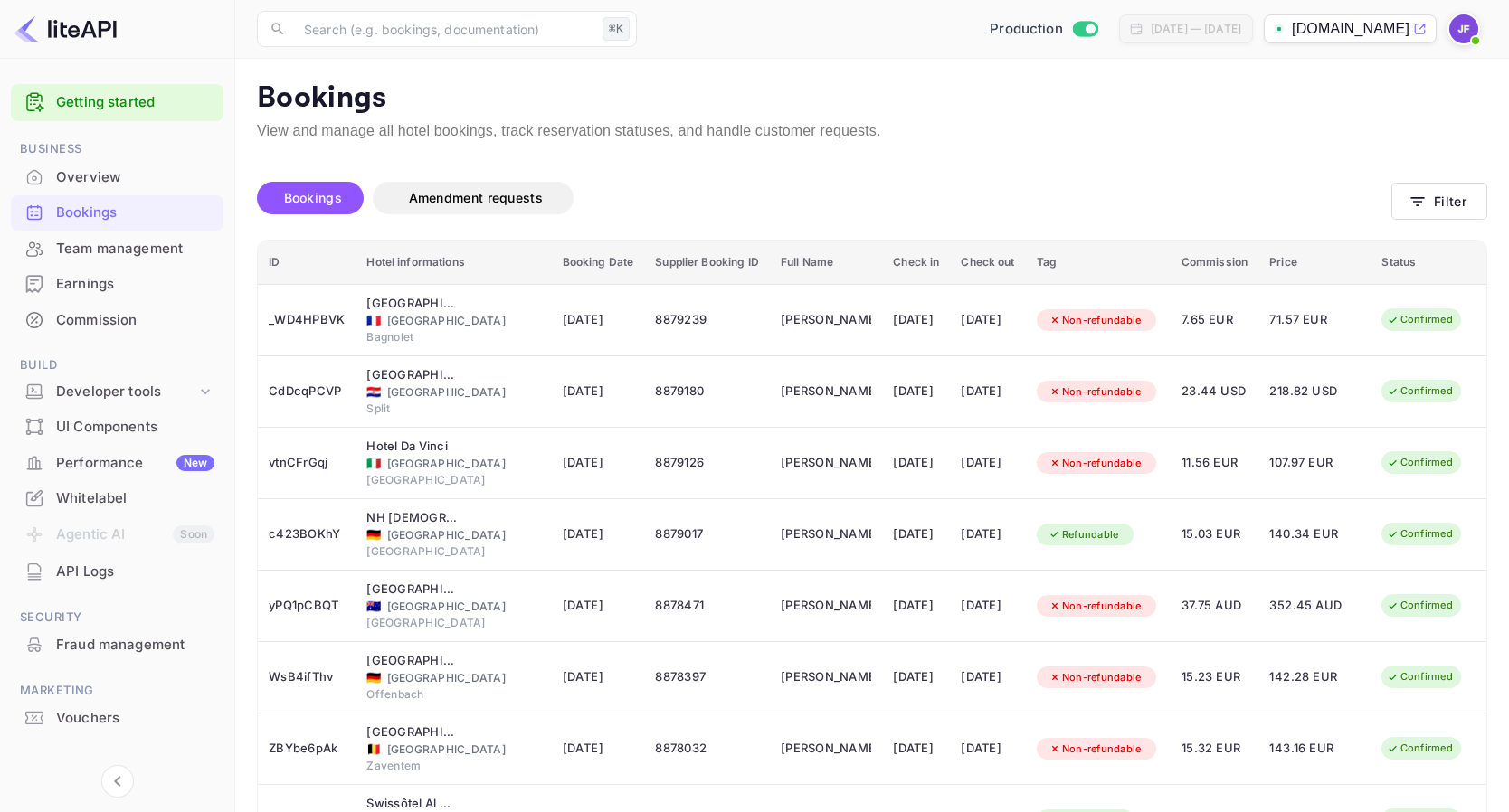
click at [128, 175] on div "Overview" at bounding box center [136, 177] width 158 height 21
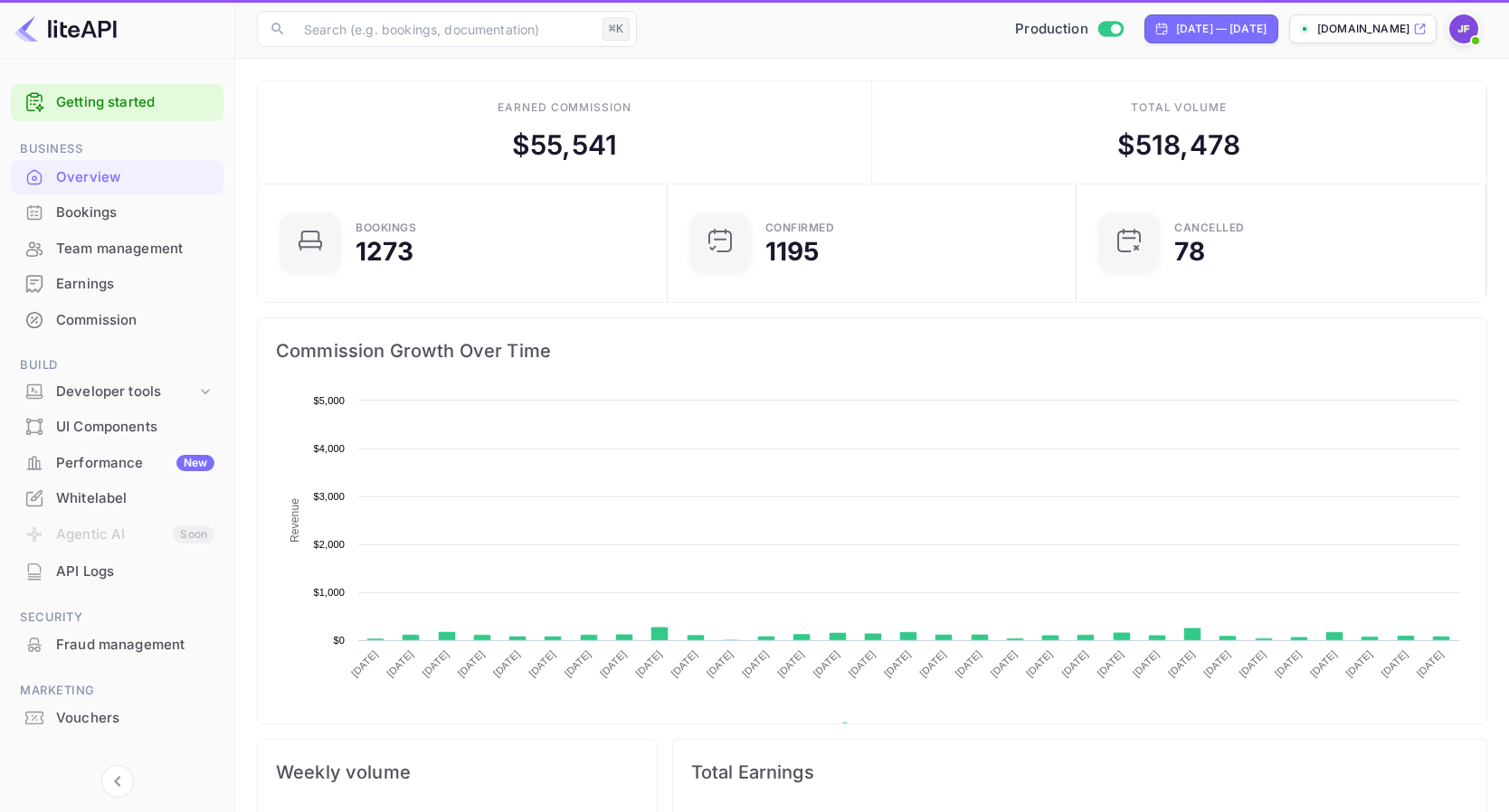
scroll to position [1, 1]
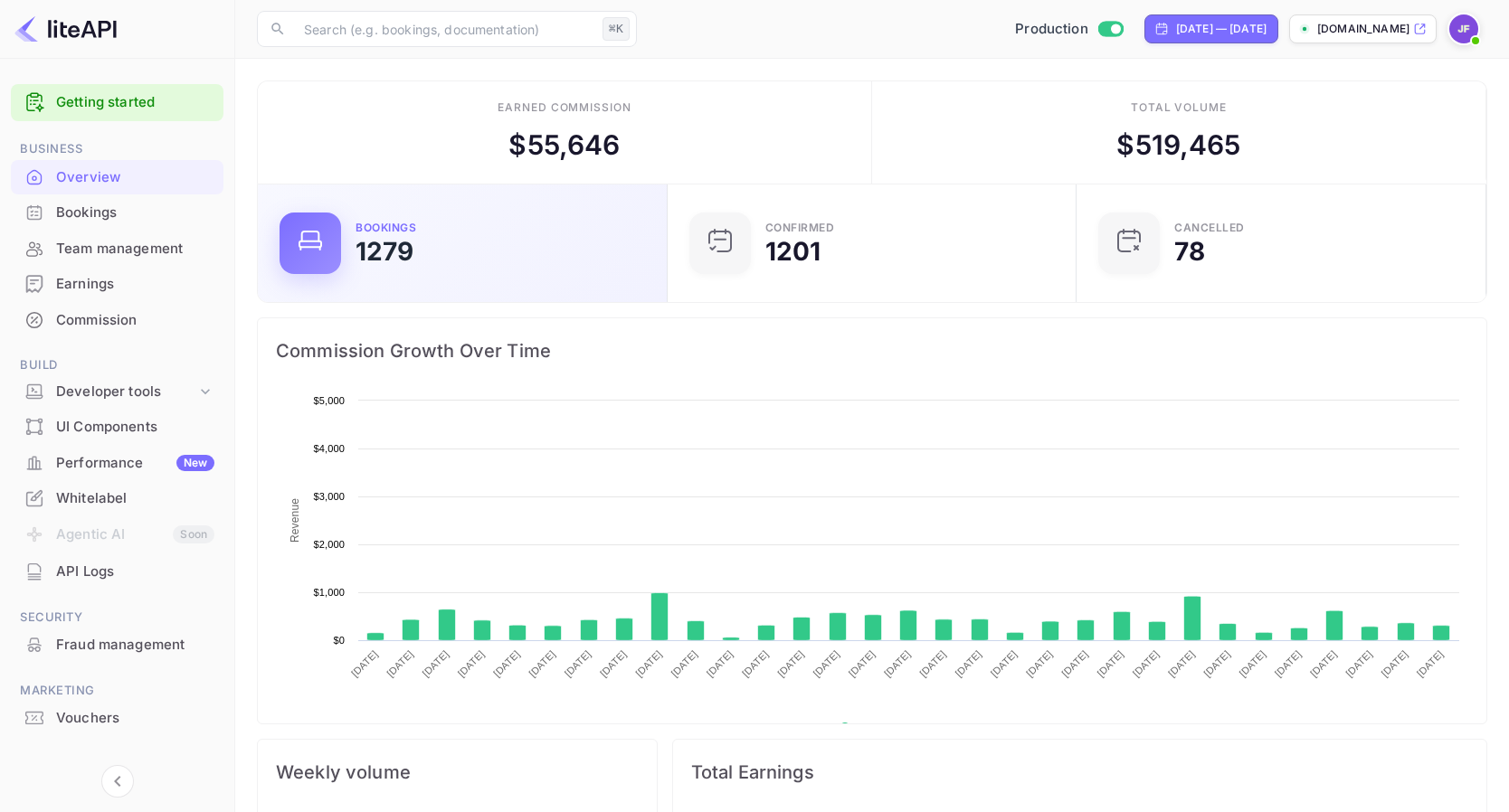
click at [519, 291] on div "Bookings 1279" at bounding box center [463, 243] width 410 height 118
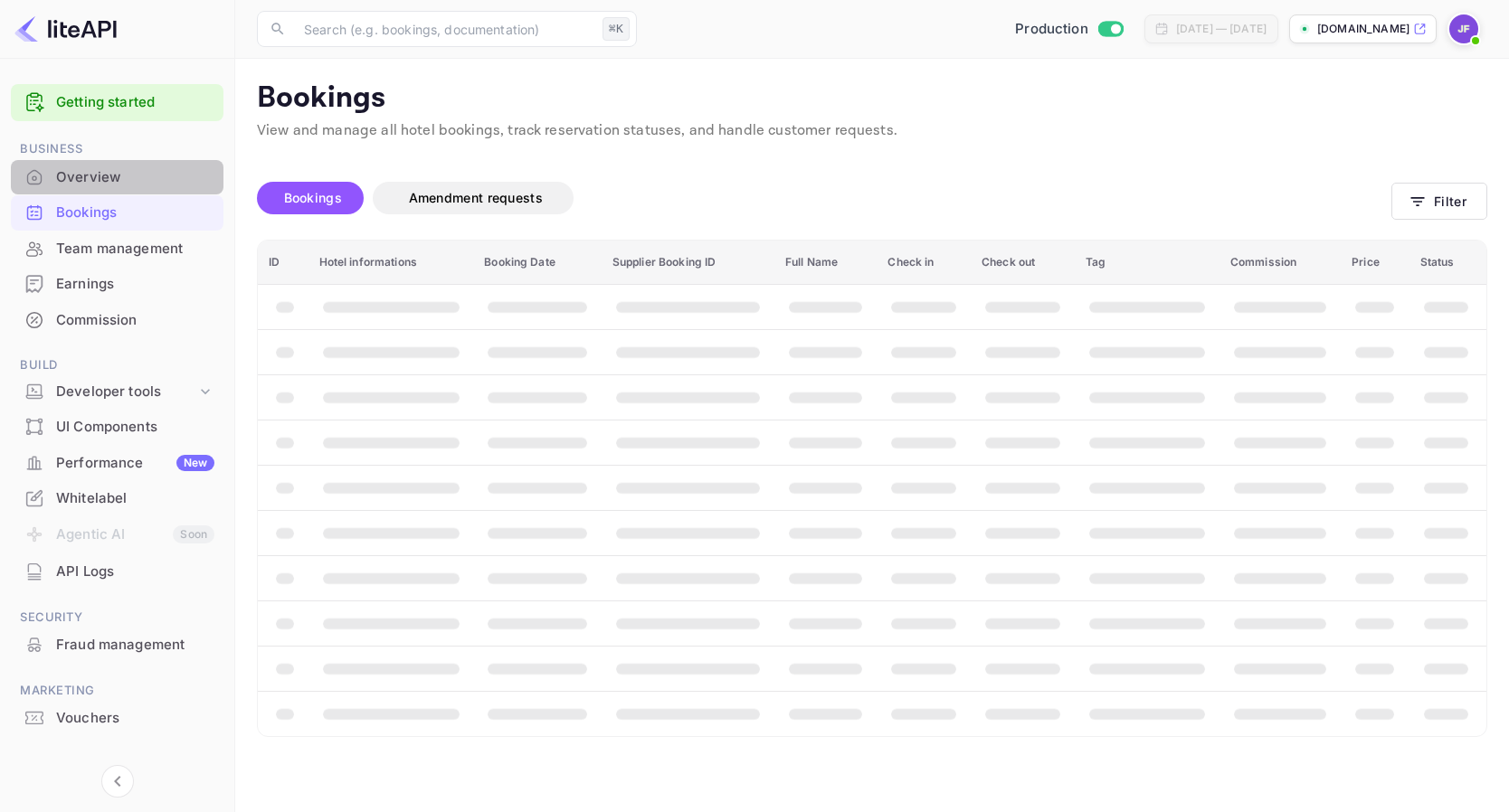
click at [105, 184] on div "Overview" at bounding box center [136, 177] width 158 height 21
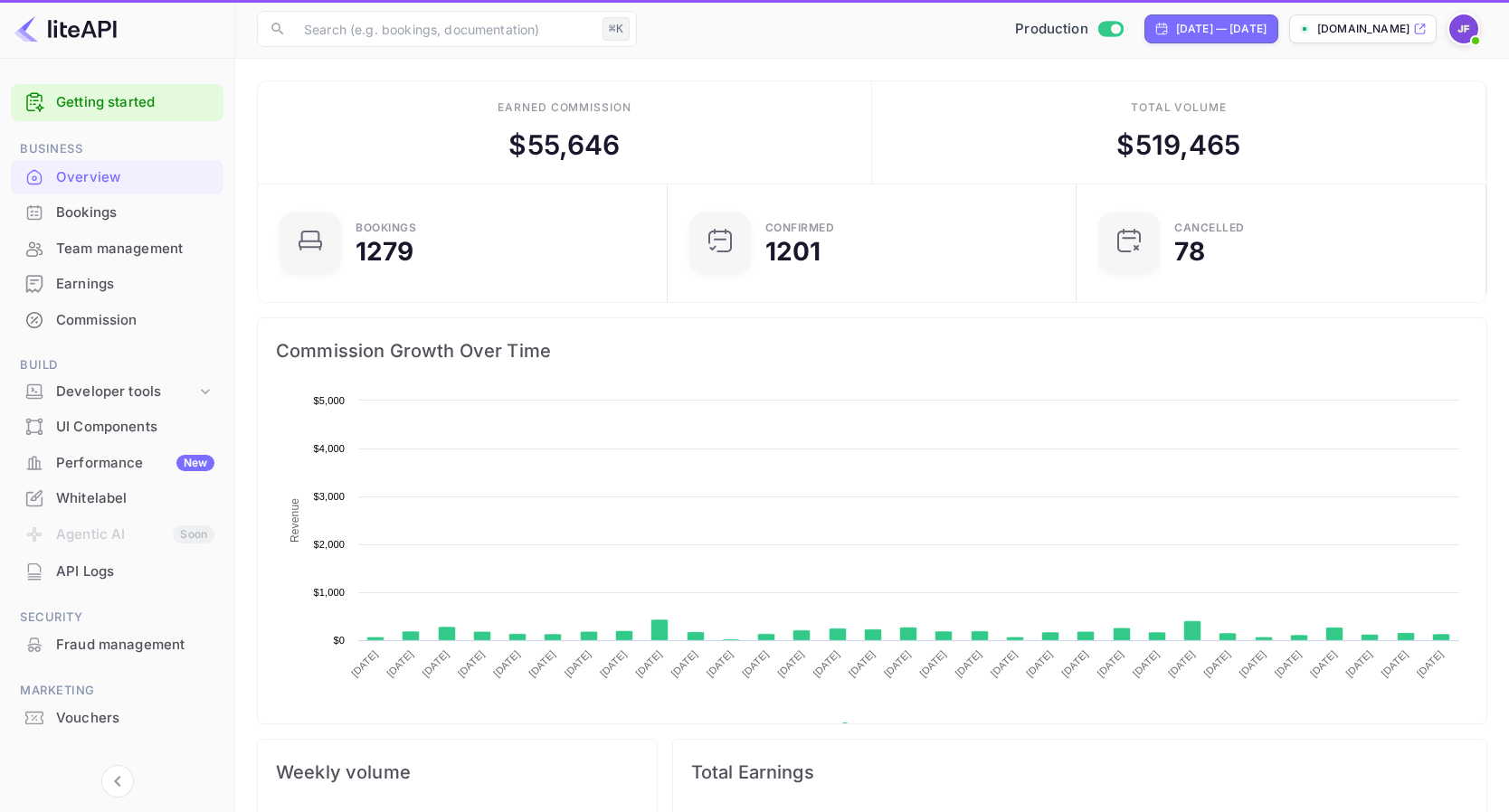
scroll to position [294, 399]
